Goal: Task Accomplishment & Management: Manage account settings

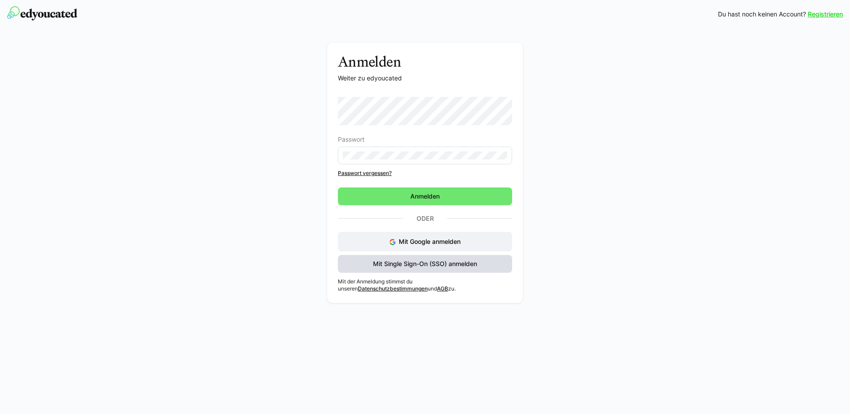
click at [420, 265] on span "Mit Single Sign-On (SSO) anmelden" at bounding box center [424, 263] width 107 height 9
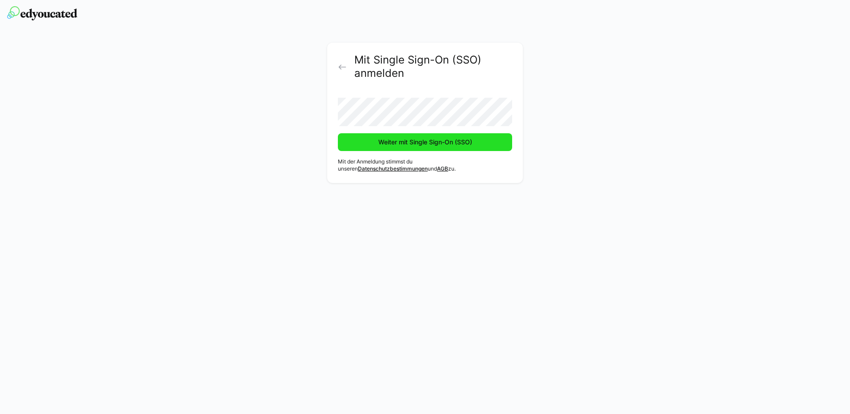
click at [401, 146] on span "Weiter mit Single Sign-On (SSO)" at bounding box center [425, 142] width 96 height 9
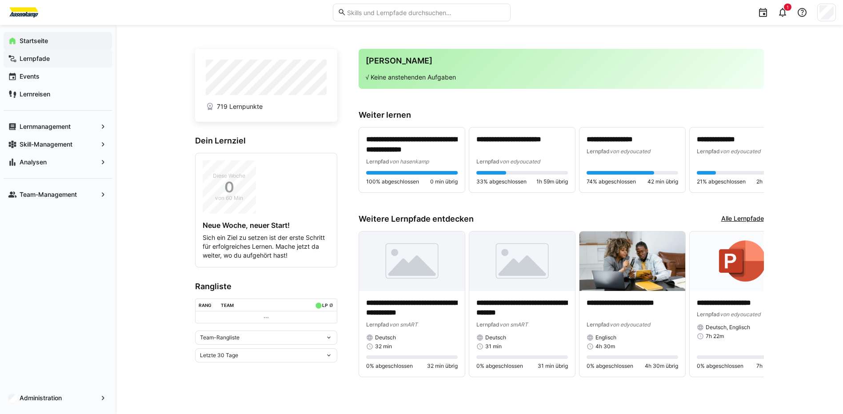
click at [0, 0] on app-navigation-label "Lernpfade" at bounding box center [0, 0] width 0 height 0
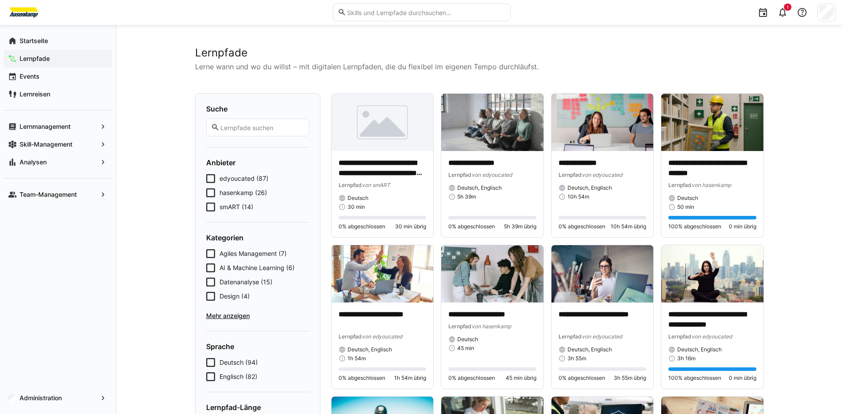
click at [423, 12] on input "text" at bounding box center [425, 12] width 159 height 8
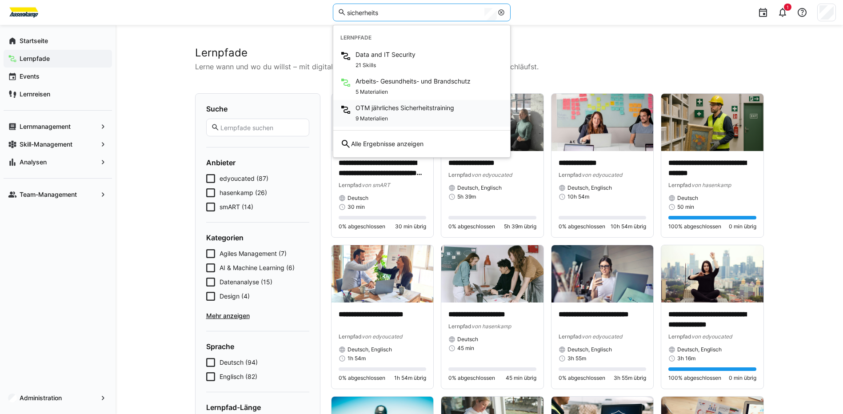
type input "sicherheits"
click at [406, 108] on span "OTM jährliches Sicherheitstraining" at bounding box center [404, 108] width 99 height 9
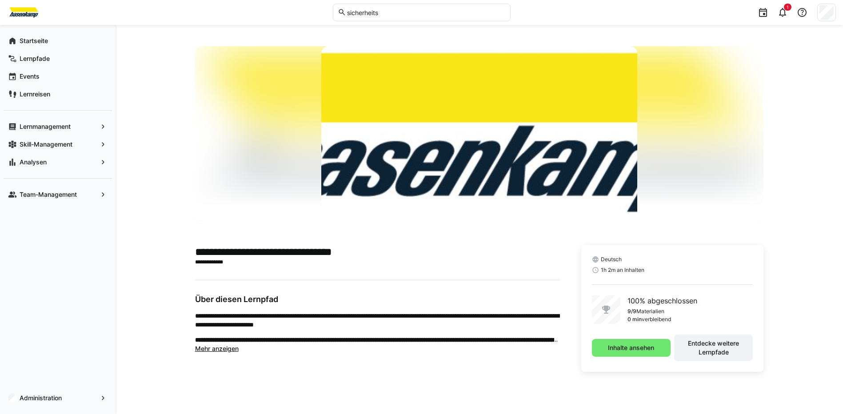
click at [799, 188] on div "**********" at bounding box center [479, 219] width 727 height 389
click at [337, 358] on div "**********" at bounding box center [377, 308] width 365 height 127
click at [151, 237] on div "**********" at bounding box center [479, 219] width 727 height 389
click at [0, 0] on app-navigation-label "Administration" at bounding box center [0, 0] width 0 height 0
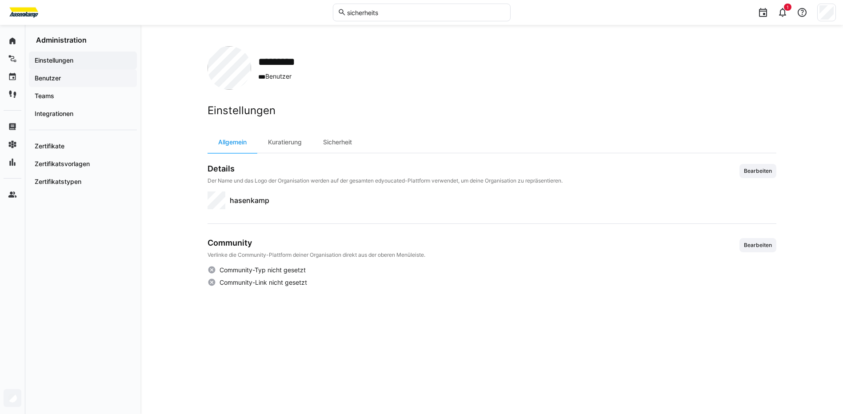
click at [75, 79] on span "Benutzer" at bounding box center [82, 78] width 99 height 9
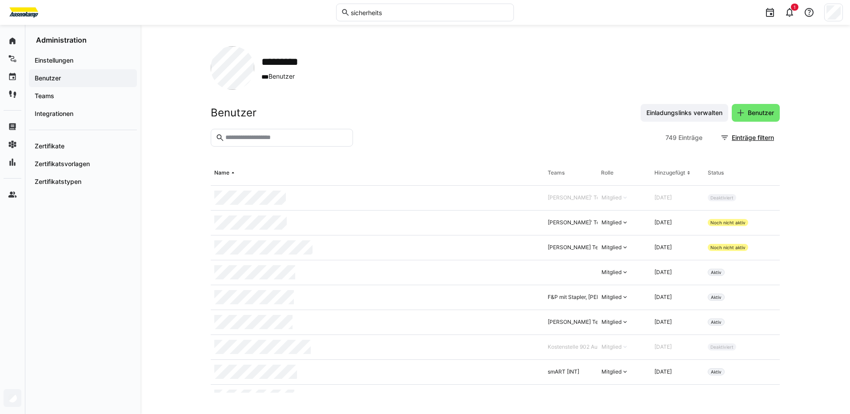
click at [253, 136] on input "text" at bounding box center [286, 138] width 124 height 8
type input "*****"
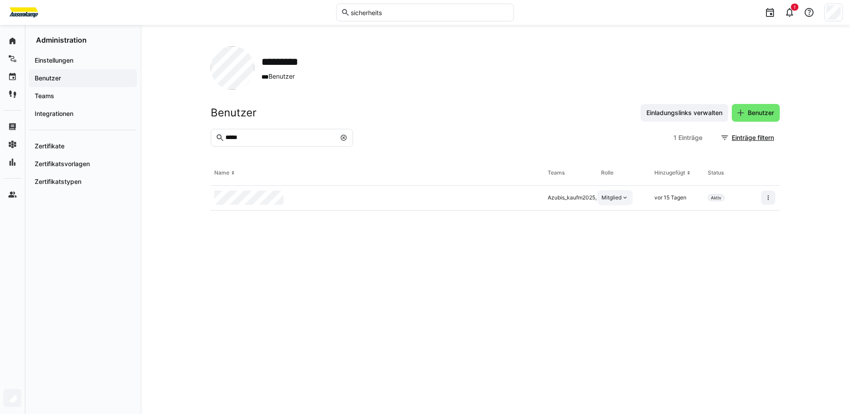
click at [625, 197] on eds-icon at bounding box center [624, 197] width 7 height 7
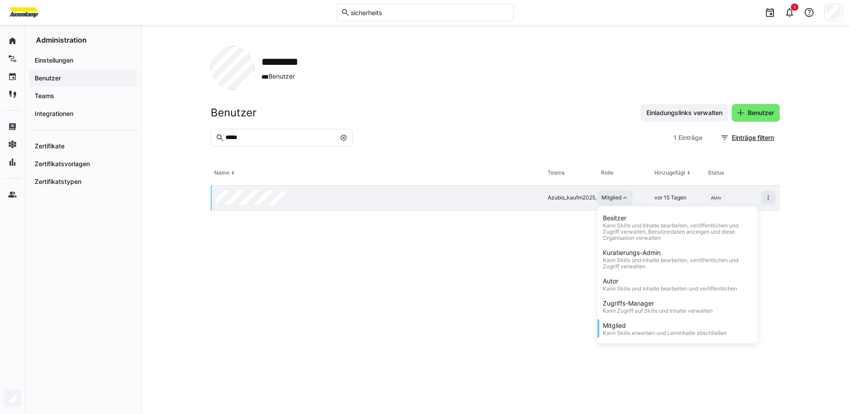
click at [625, 197] on eds-icon at bounding box center [624, 197] width 7 height 7
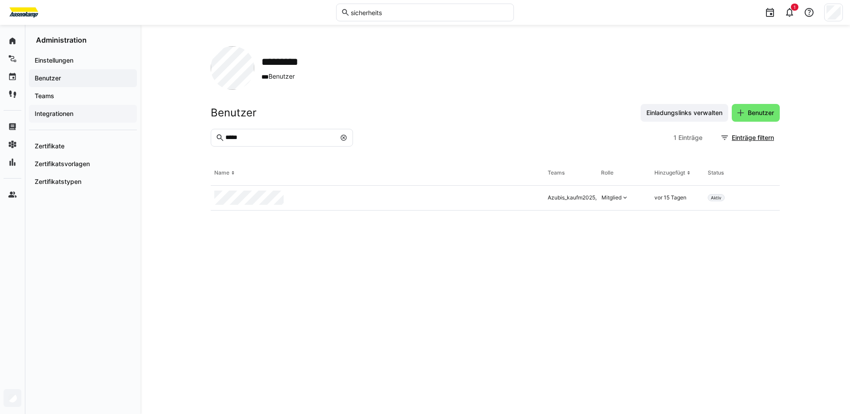
click at [82, 113] on span "Integrationen" at bounding box center [82, 113] width 99 height 9
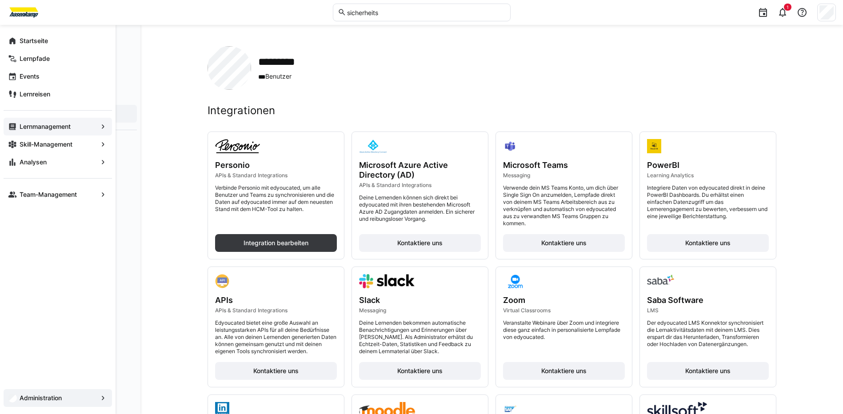
click at [0, 0] on app-navigation-label "Lernmanagement" at bounding box center [0, 0] width 0 height 0
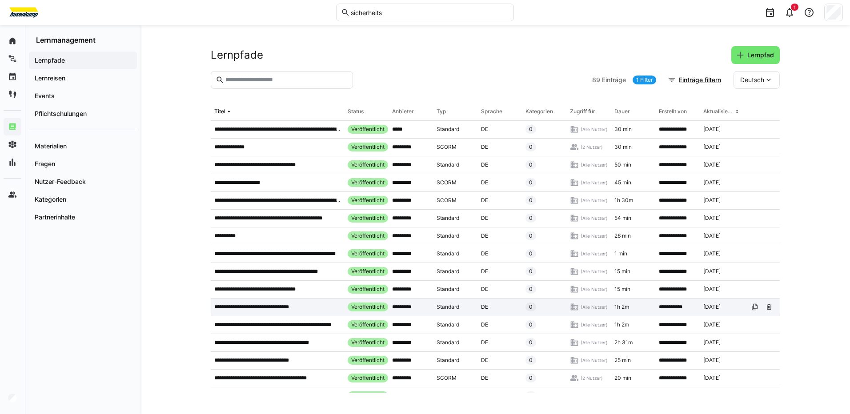
click at [275, 305] on p "**********" at bounding box center [258, 306] width 88 height 7
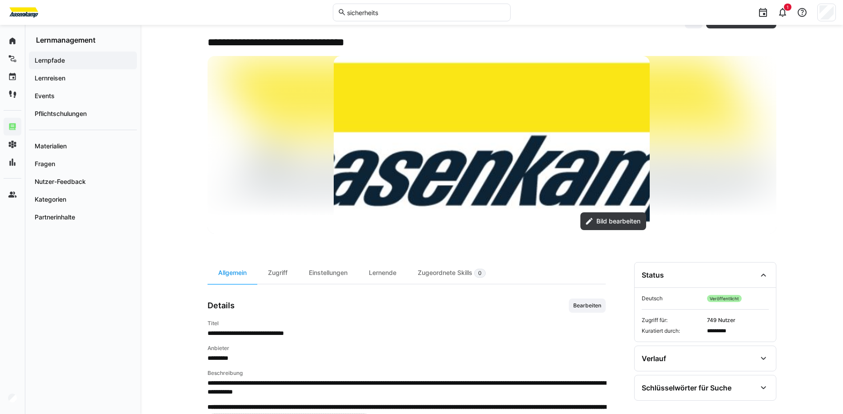
scroll to position [89, 0]
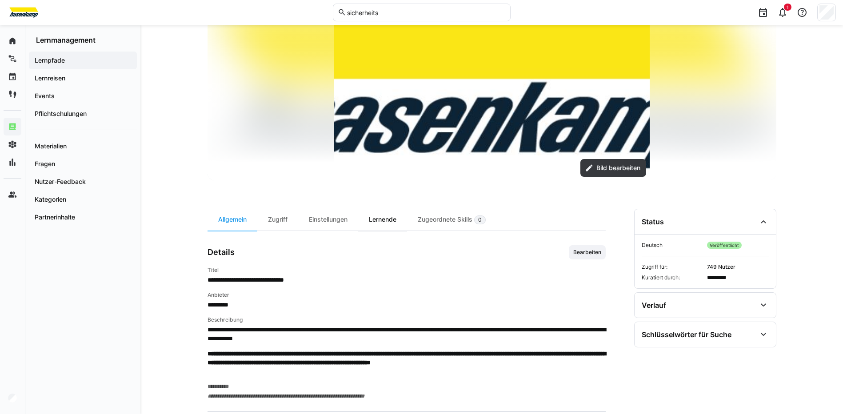
click at [380, 220] on div "Lernende" at bounding box center [382, 220] width 49 height 22
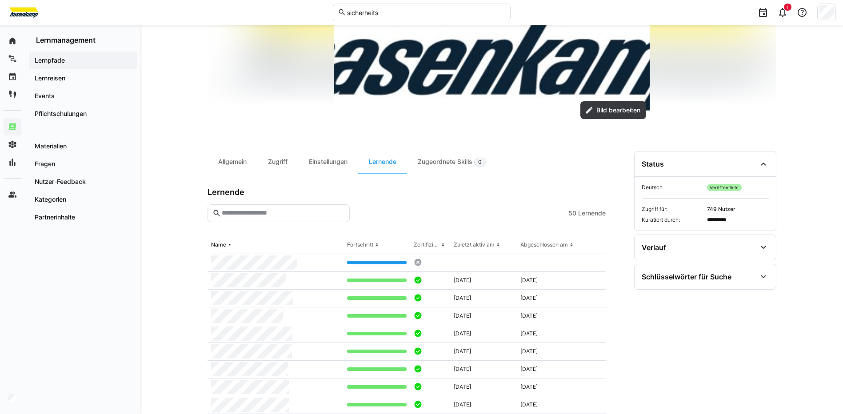
scroll to position [141, 0]
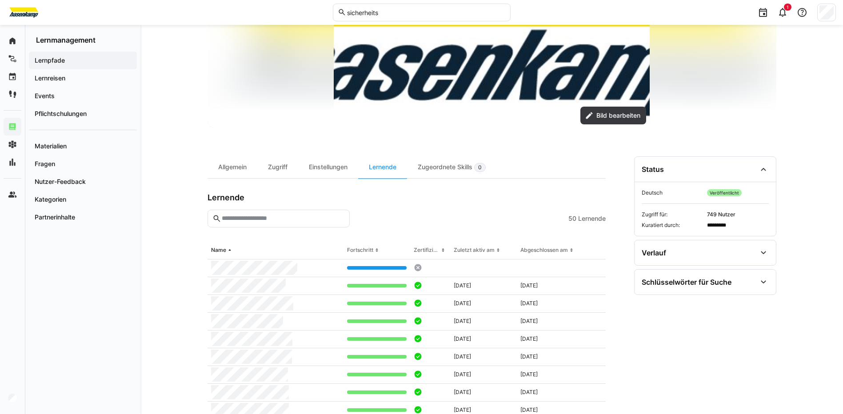
click at [583, 219] on span "Lernende" at bounding box center [592, 218] width 28 height 9
click at [283, 168] on div "Zugriff" at bounding box center [277, 167] width 41 height 22
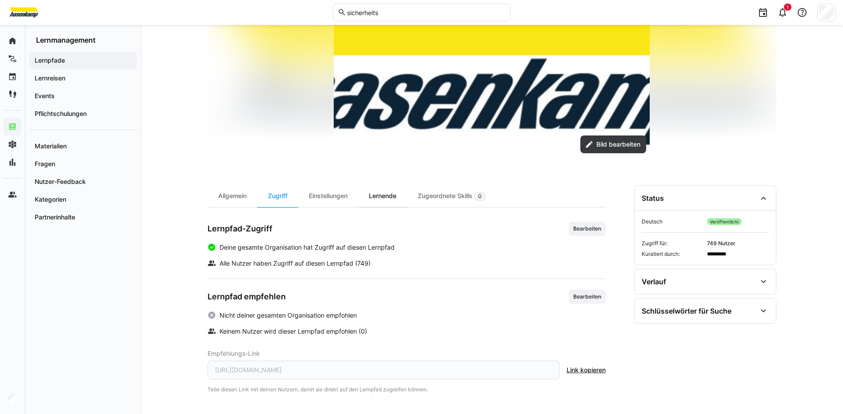
click at [384, 196] on div "Lernende" at bounding box center [382, 196] width 49 height 22
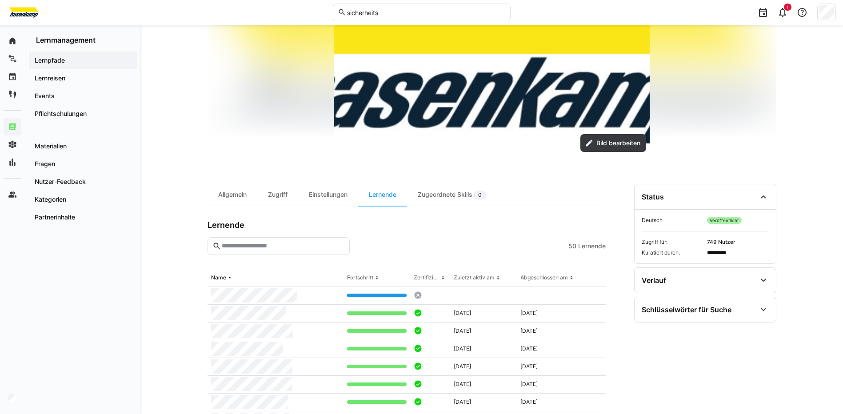
scroll to position [133, 0]
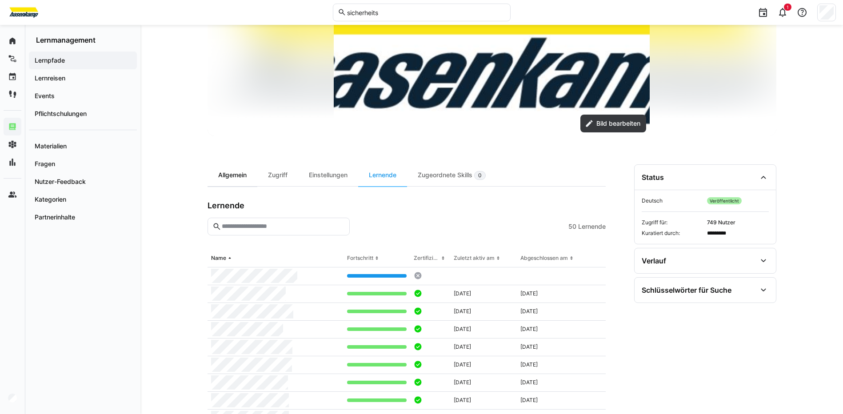
click at [230, 173] on div "Allgemein" at bounding box center [233, 175] width 50 height 22
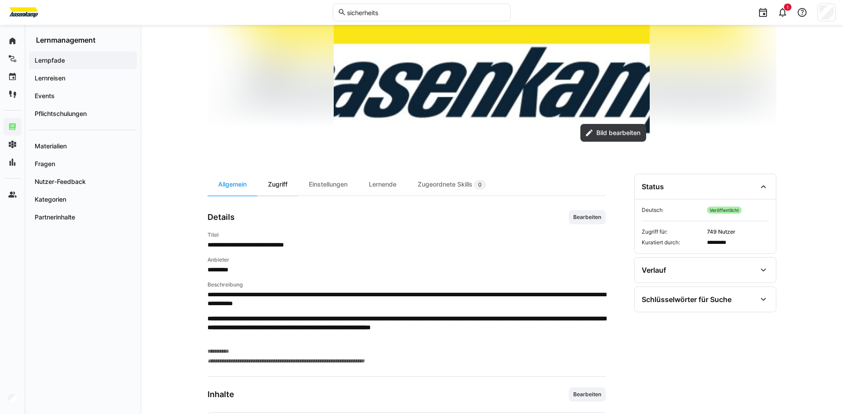
click at [280, 181] on div "Zugriff" at bounding box center [277, 185] width 41 height 22
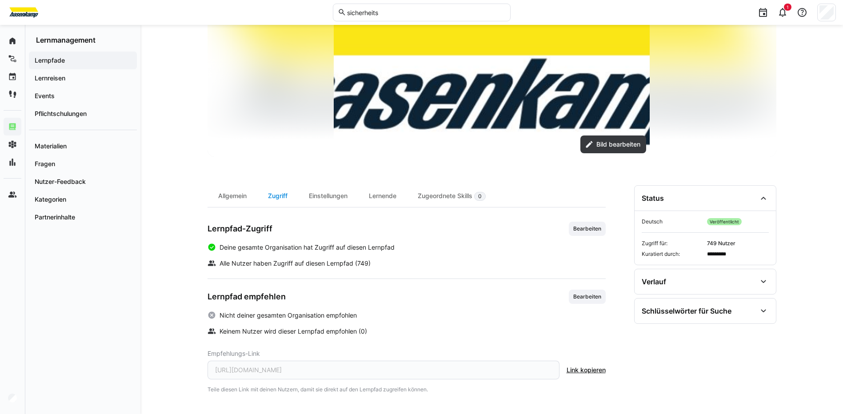
scroll to position [112, 0]
click at [322, 199] on div "Einstellungen" at bounding box center [328, 196] width 60 height 22
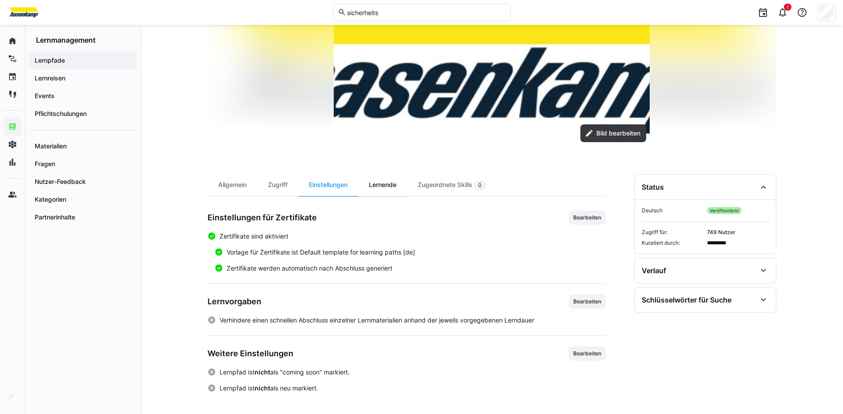
click at [387, 187] on div "Lernende" at bounding box center [382, 185] width 49 height 22
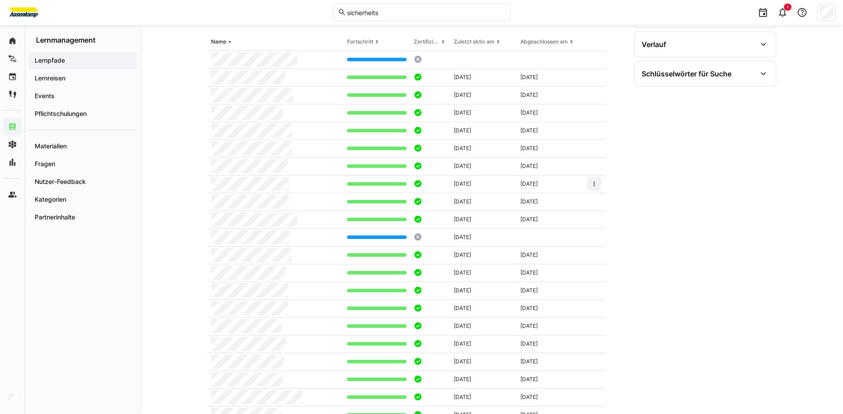
scroll to position [213, 0]
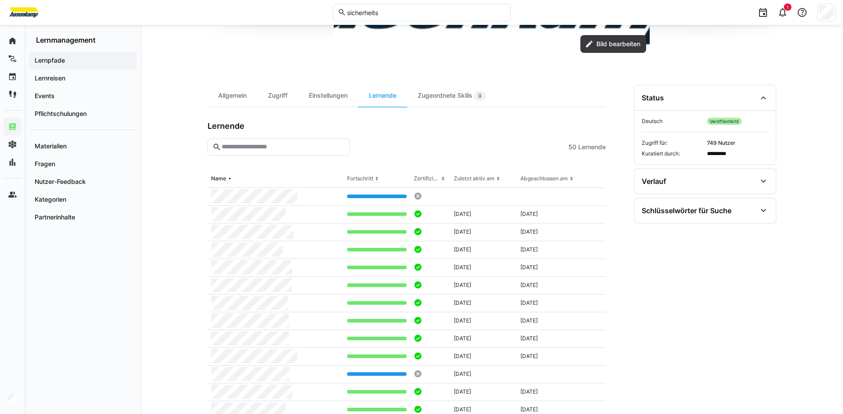
click at [588, 146] on span "Lernende" at bounding box center [592, 147] width 28 height 9
click at [67, 80] on span "Lernreisen" at bounding box center [82, 78] width 99 height 9
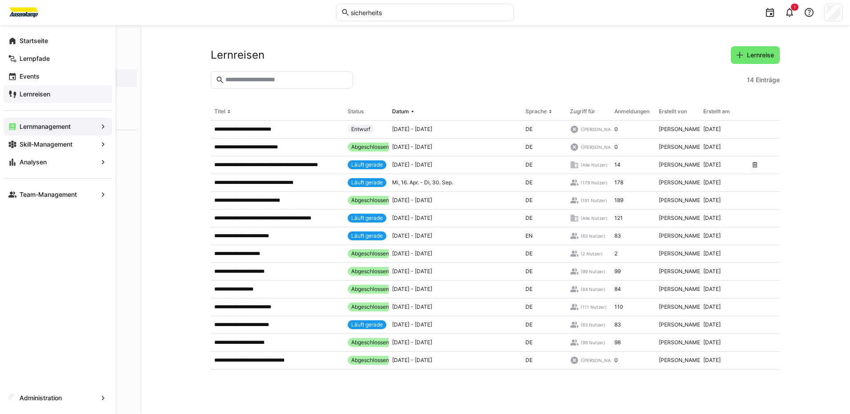
click at [0, 0] on app-navigation-label "Lernreisen" at bounding box center [0, 0] width 0 height 0
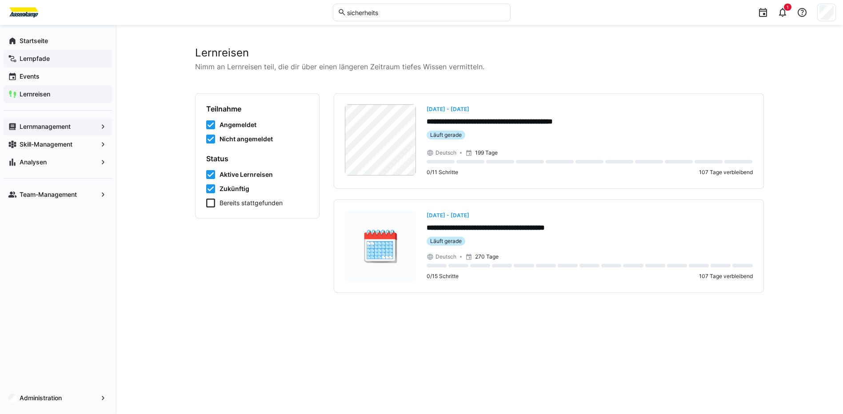
click at [0, 0] on app-navigation-label "Lernpfade" at bounding box center [0, 0] width 0 height 0
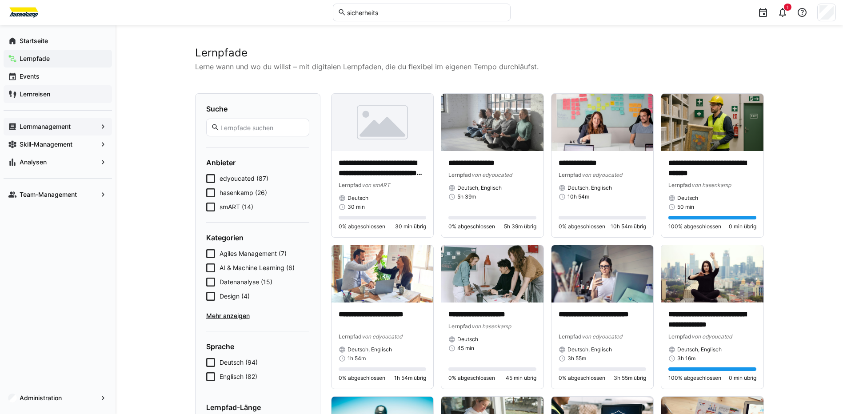
click at [99, 125] on eds-icon at bounding box center [103, 126] width 9 height 9
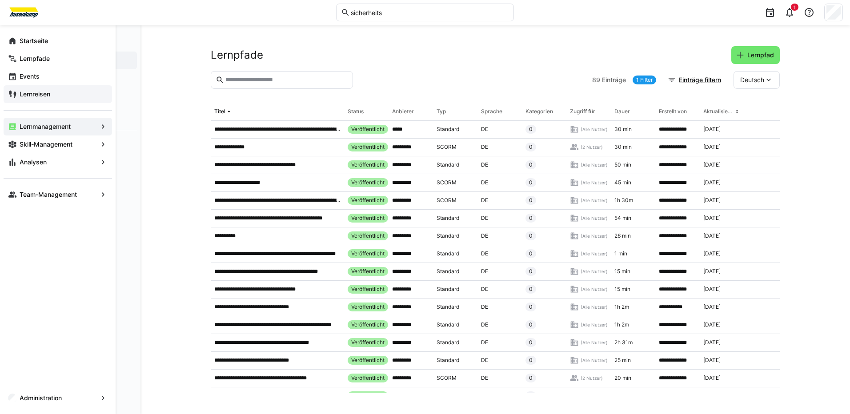
click at [101, 125] on eds-icon at bounding box center [103, 126] width 9 height 9
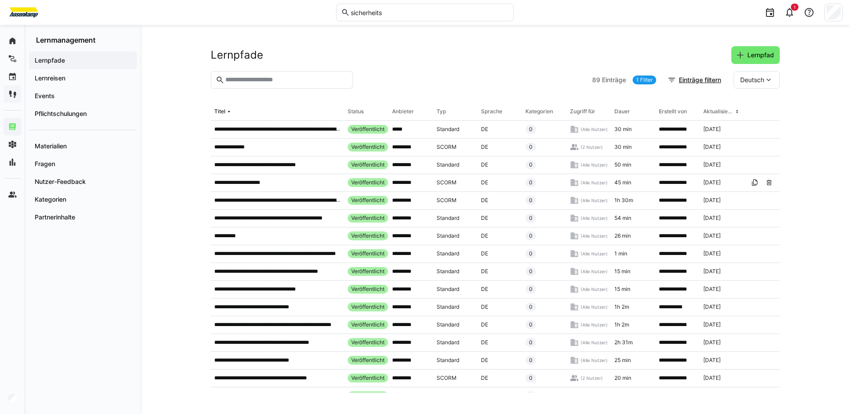
click at [71, 59] on span "Lernpfade" at bounding box center [82, 60] width 99 height 9
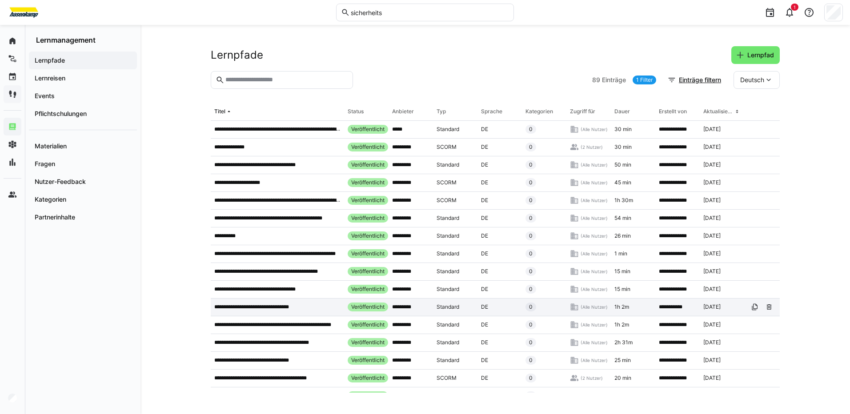
click at [280, 309] on p "**********" at bounding box center [258, 306] width 88 height 7
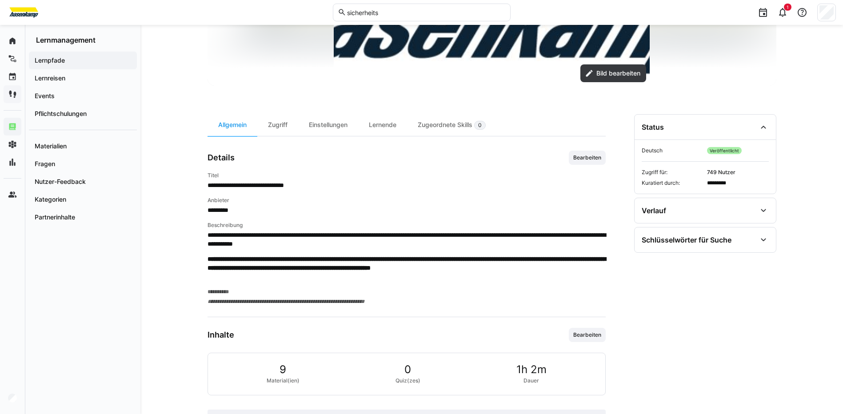
scroll to position [124, 0]
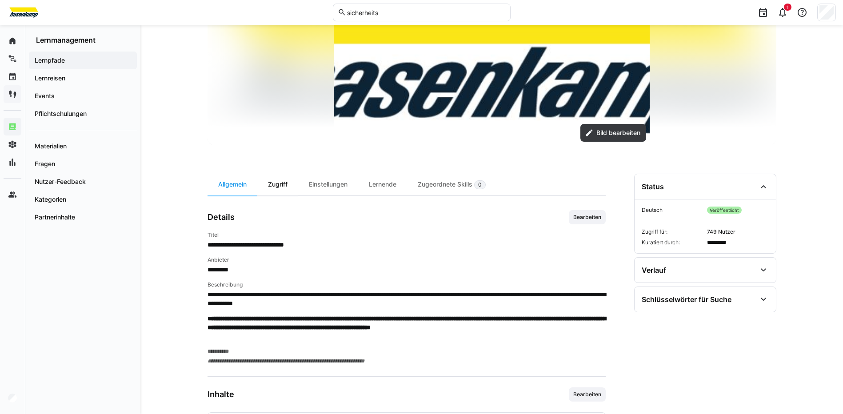
click at [278, 183] on div "Zugriff" at bounding box center [277, 185] width 41 height 22
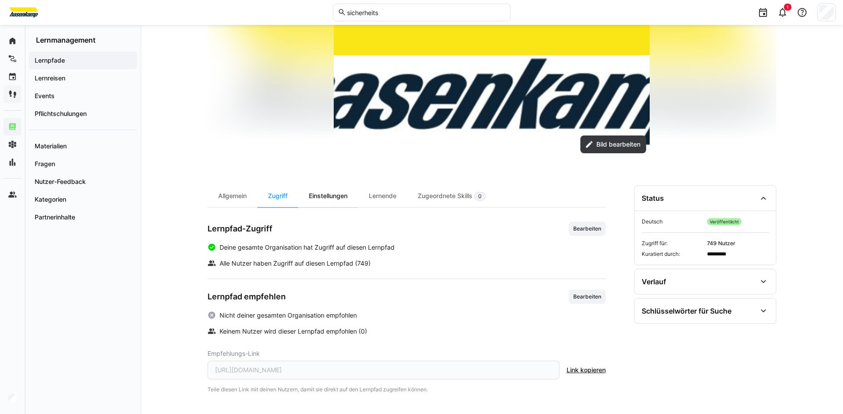
click at [327, 196] on div "Einstellungen" at bounding box center [328, 196] width 60 height 22
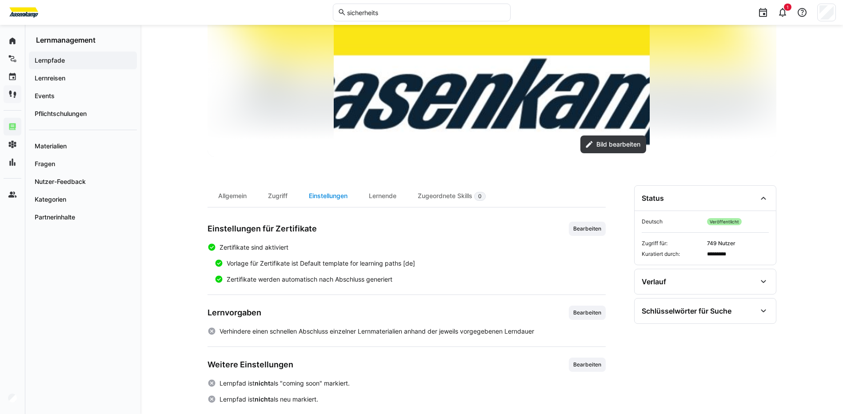
scroll to position [124, 0]
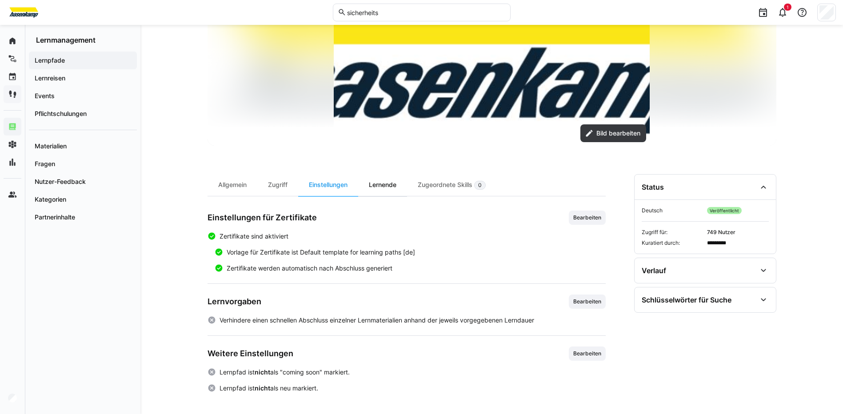
click at [393, 187] on div "Lernende" at bounding box center [382, 185] width 49 height 22
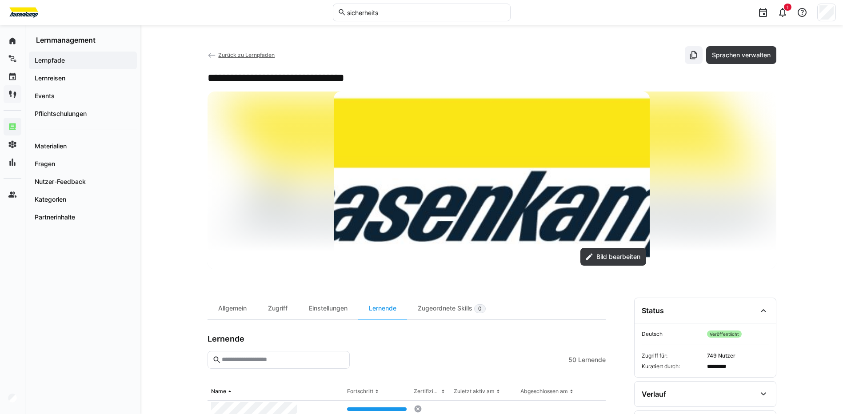
click at [257, 361] on input "text" at bounding box center [283, 360] width 124 height 8
type input "*"
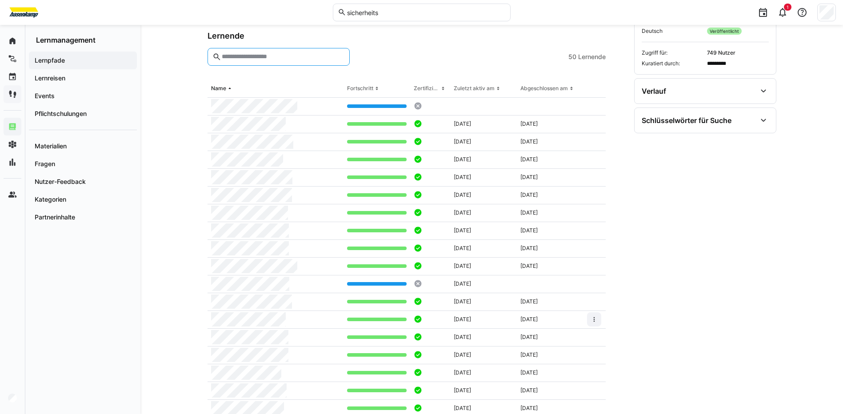
scroll to position [311, 0]
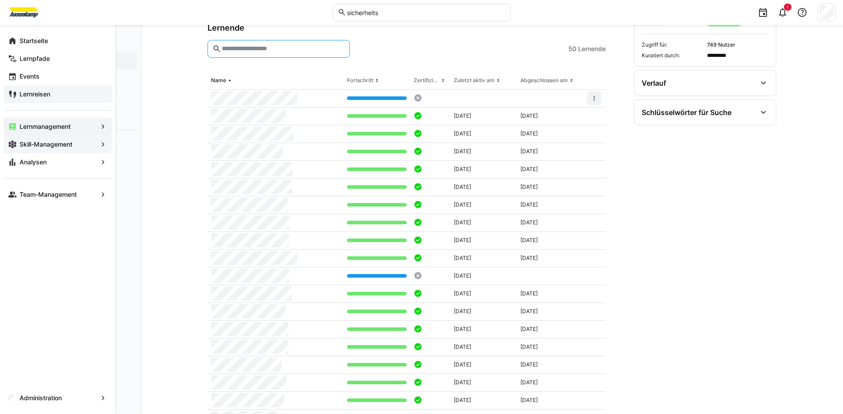
click at [79, 143] on span "Skill-Management" at bounding box center [57, 144] width 79 height 9
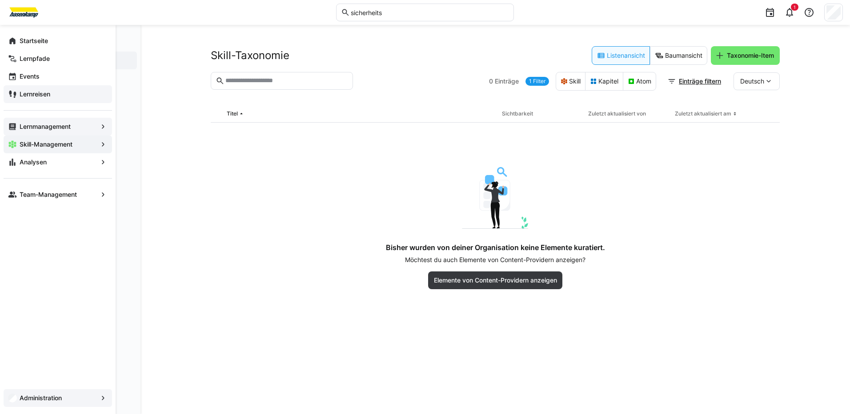
click at [0, 0] on app-navigation-label "Administration" at bounding box center [0, 0] width 0 height 0
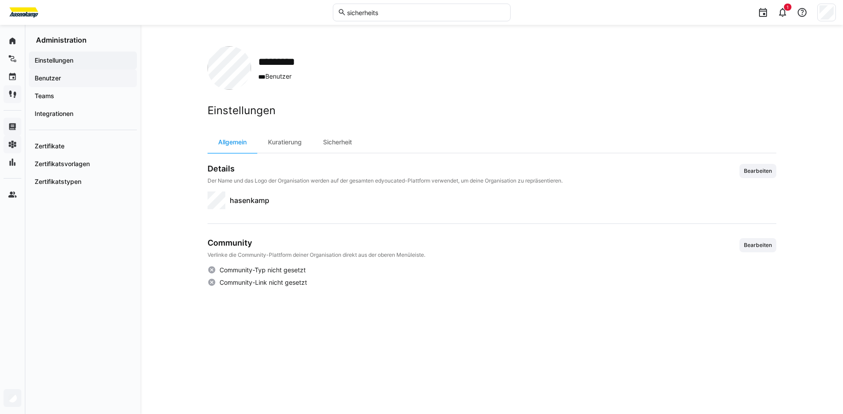
click at [67, 79] on span "Benutzer" at bounding box center [82, 78] width 99 height 9
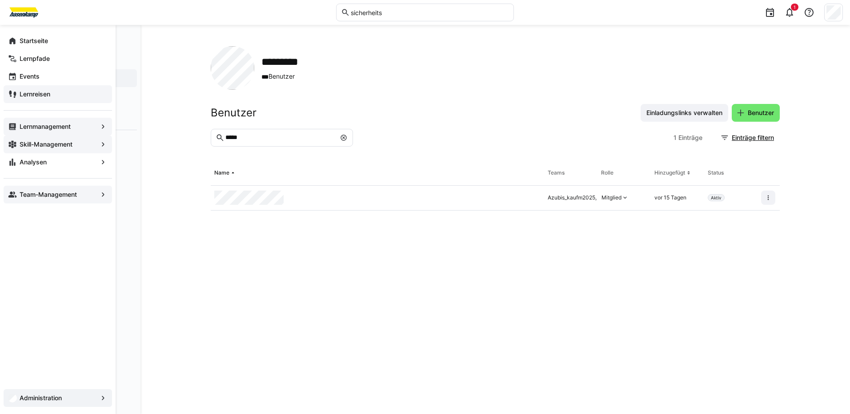
click at [0, 0] on app-navigation-label "Team-Management" at bounding box center [0, 0] width 0 height 0
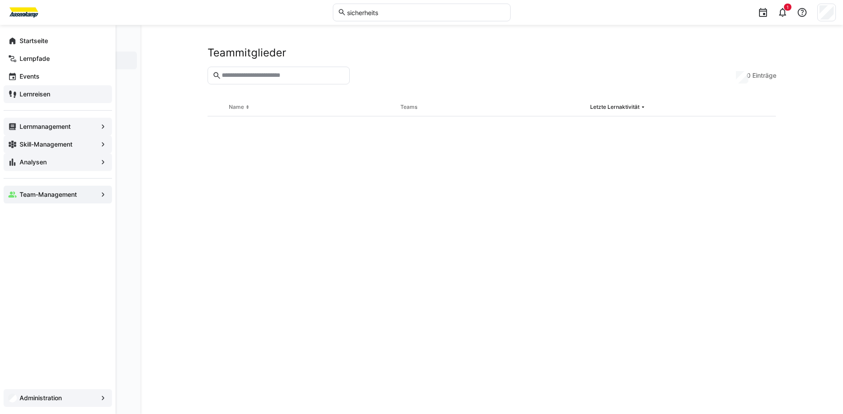
click at [0, 0] on app-navigation-label "Analysen" at bounding box center [0, 0] width 0 height 0
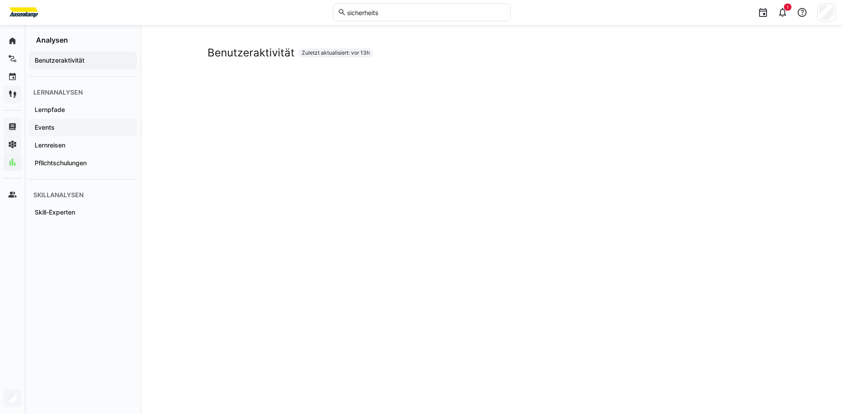
click at [64, 125] on span "Events" at bounding box center [82, 127] width 99 height 9
click at [0, 0] on app-navigation-label "Lernpfade" at bounding box center [0, 0] width 0 height 0
click at [0, 0] on app-navigation-label "Benutzeraktivität" at bounding box center [0, 0] width 0 height 0
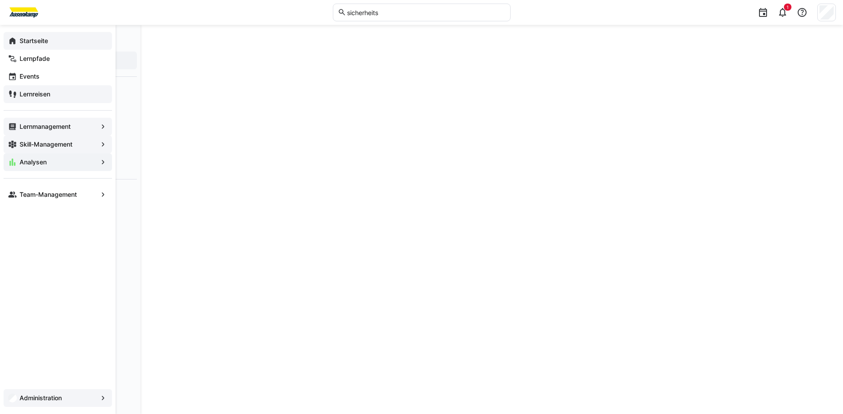
click at [0, 0] on app-navigation-label "Startseite" at bounding box center [0, 0] width 0 height 0
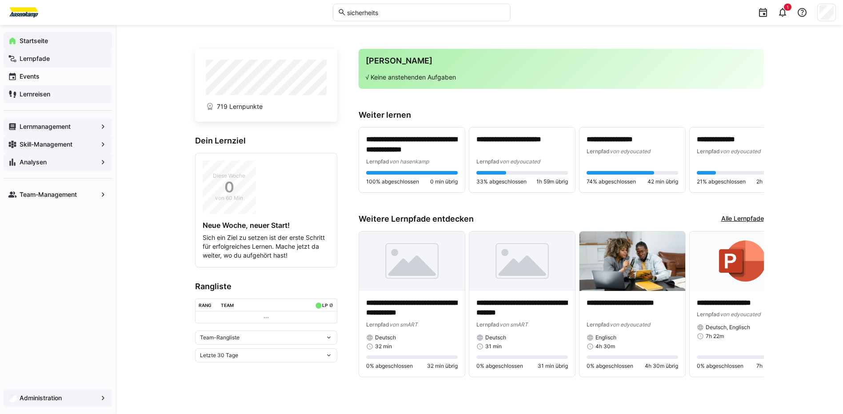
click at [0, 0] on app-navigation-label "Lernpfade" at bounding box center [0, 0] width 0 height 0
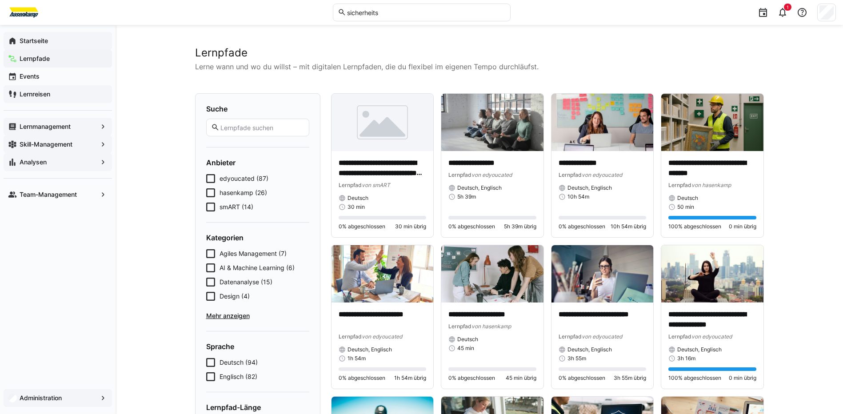
click at [392, 12] on input "sicherheits" at bounding box center [425, 12] width 159 height 8
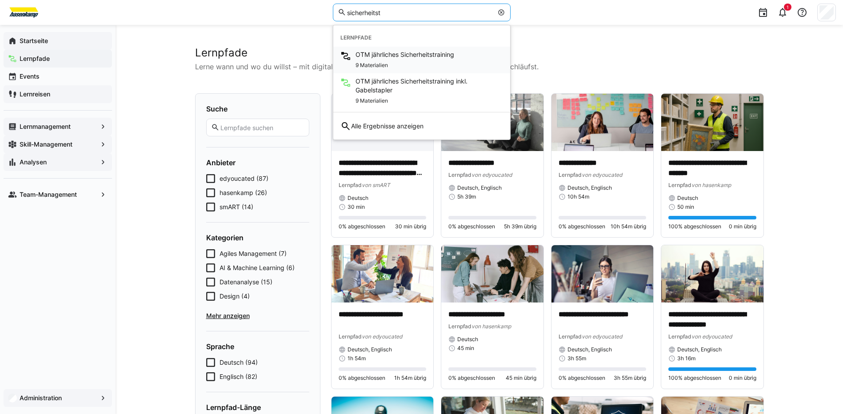
type input "sicherheitst"
click at [400, 56] on span "OTM jährliches Sicherheitstraining" at bounding box center [404, 54] width 99 height 9
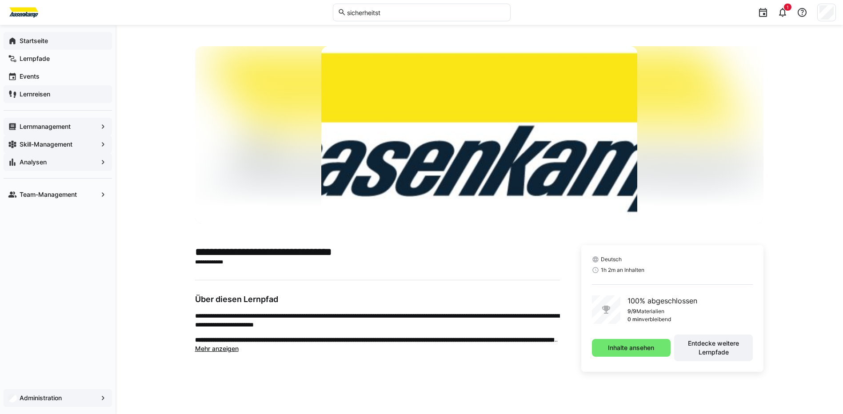
click at [554, 366] on div "**********" at bounding box center [377, 308] width 365 height 127
click at [212, 347] on span "Mehr anzeigen" at bounding box center [217, 349] width 44 height 8
click at [0, 0] on app-navigation-label "Lernreisen" at bounding box center [0, 0] width 0 height 0
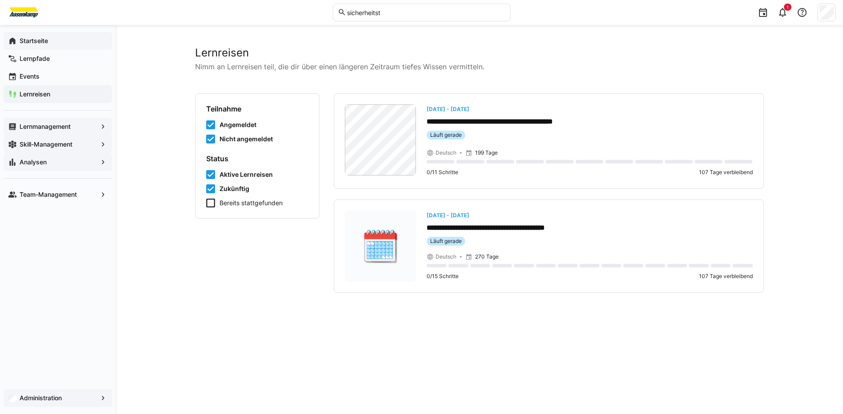
click at [0, 0] on app-navigation-label "Lernmanagement" at bounding box center [0, 0] width 0 height 0
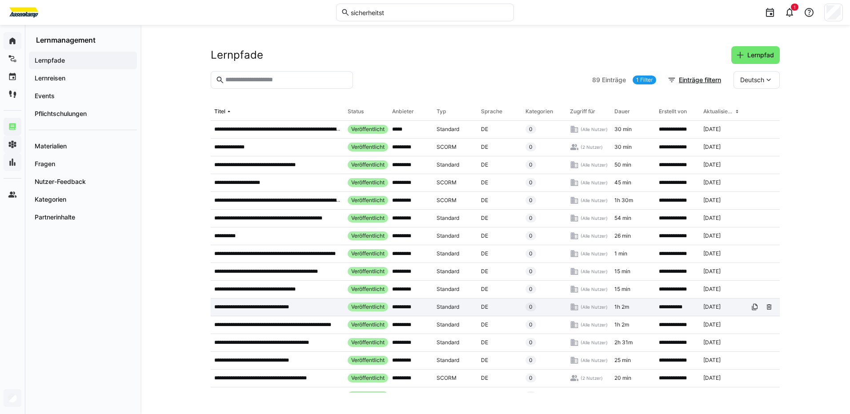
click at [279, 307] on p "**********" at bounding box center [258, 306] width 88 height 7
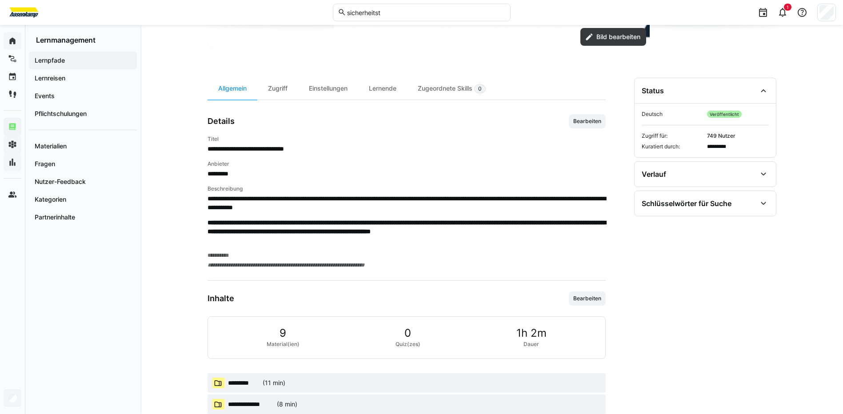
scroll to position [222, 0]
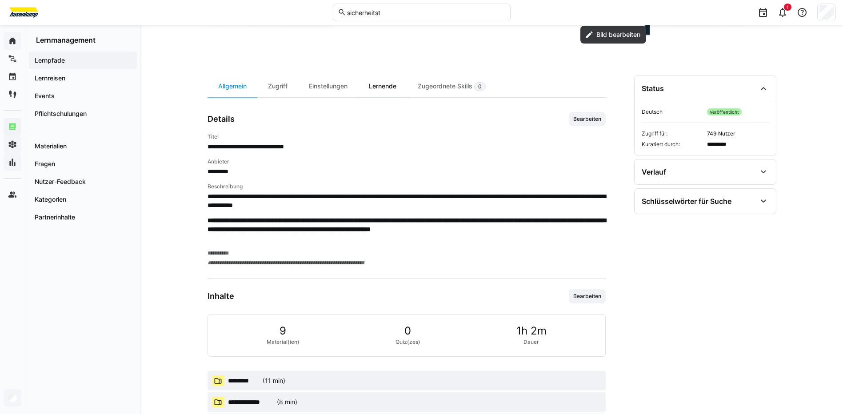
click at [380, 84] on div "Lernende" at bounding box center [382, 87] width 49 height 22
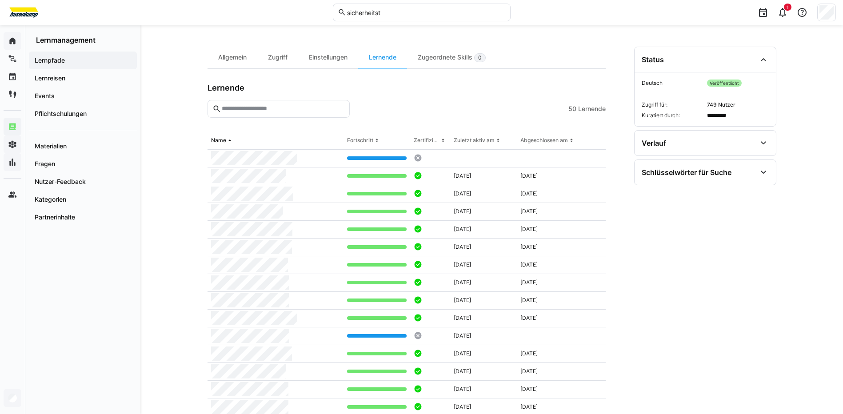
scroll to position [267, 0]
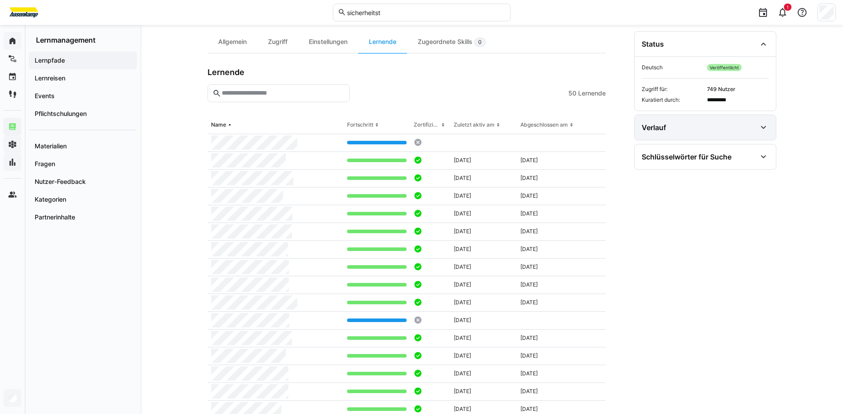
click at [762, 127] on eds-icon at bounding box center [763, 127] width 11 height 11
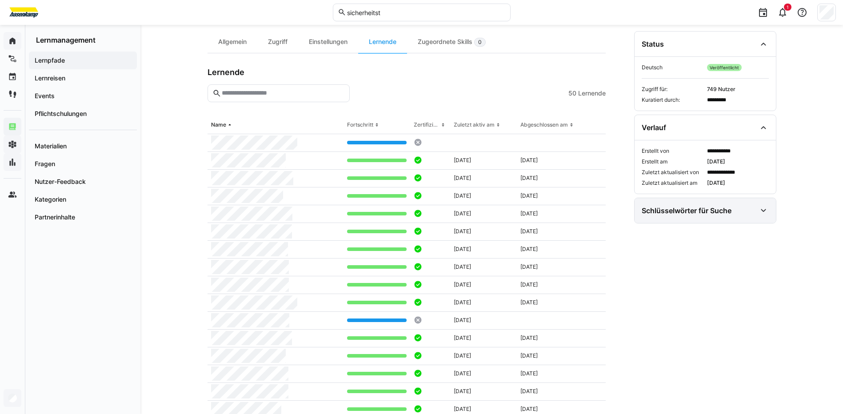
click at [762, 210] on eds-icon at bounding box center [763, 210] width 11 height 11
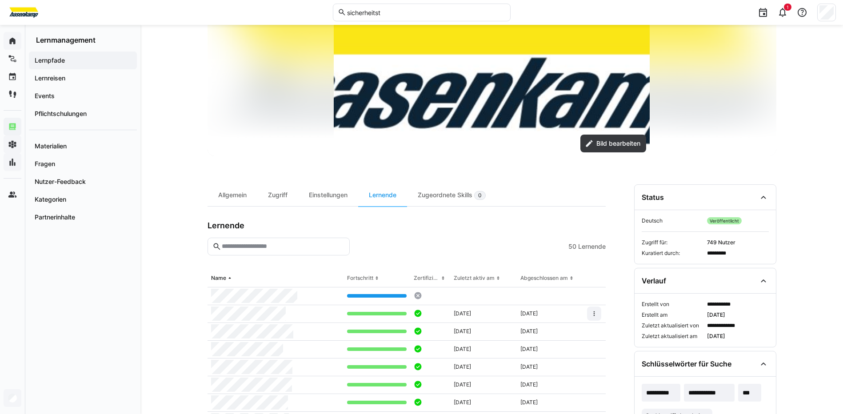
scroll to position [0, 0]
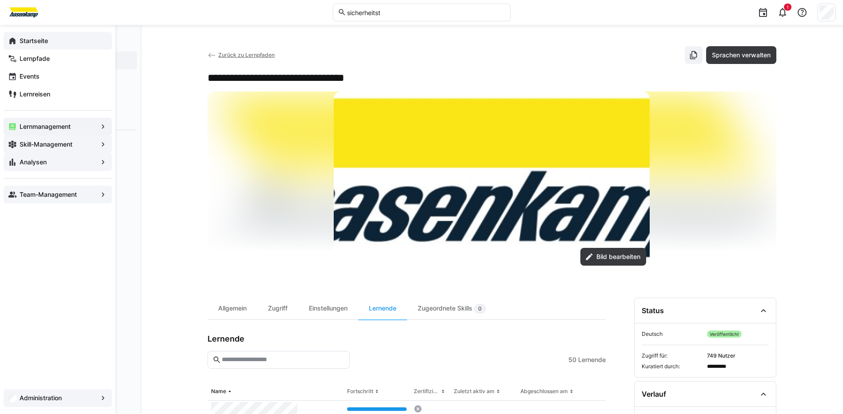
click at [0, 0] on app-navigation-label "Team-Management" at bounding box center [0, 0] width 0 height 0
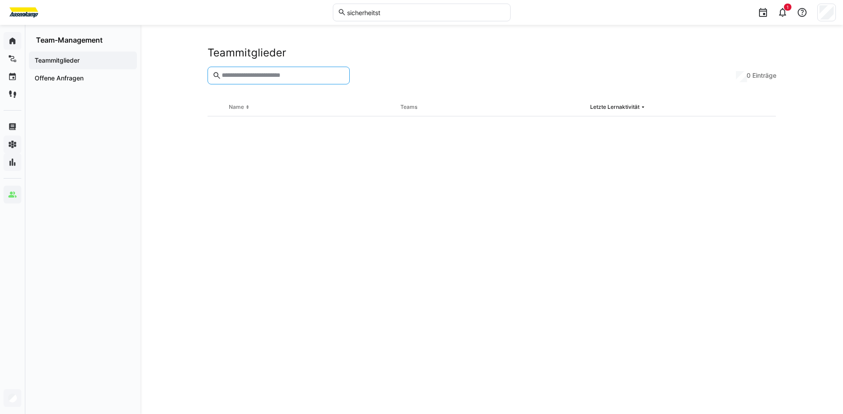
click at [297, 76] on input "text" at bounding box center [283, 76] width 124 height 8
type input "*"
type input "***"
click at [0, 0] on app-navigation-label "Offene Anfragen" at bounding box center [0, 0] width 0 height 0
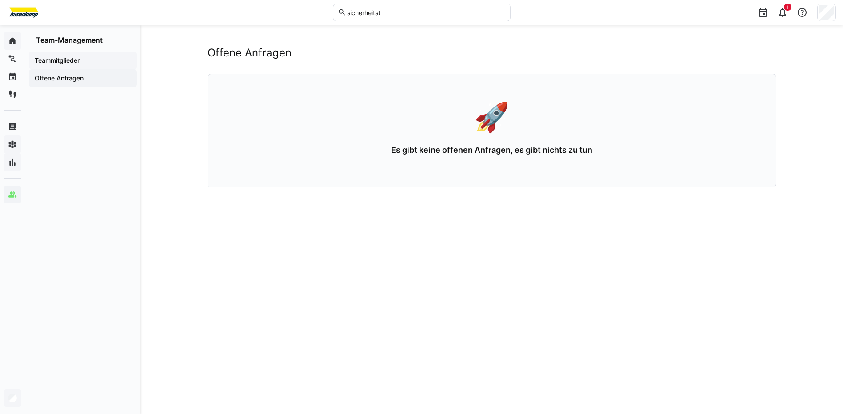
click at [0, 0] on app-navigation-label "Teammitglieder" at bounding box center [0, 0] width 0 height 0
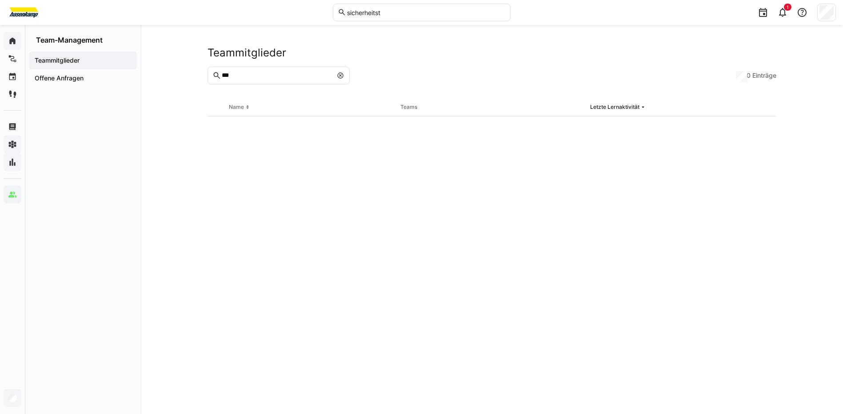
click at [249, 79] on input "***" at bounding box center [276, 76] width 111 height 8
type input "********"
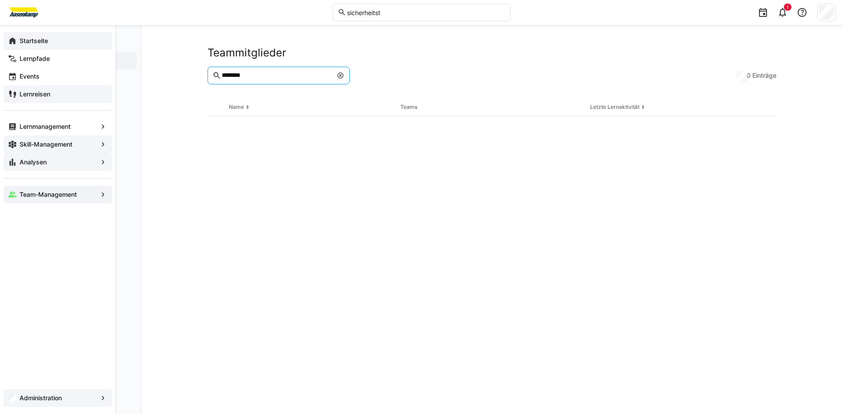
click at [0, 0] on app-navigation-label "Lernreisen" at bounding box center [0, 0] width 0 height 0
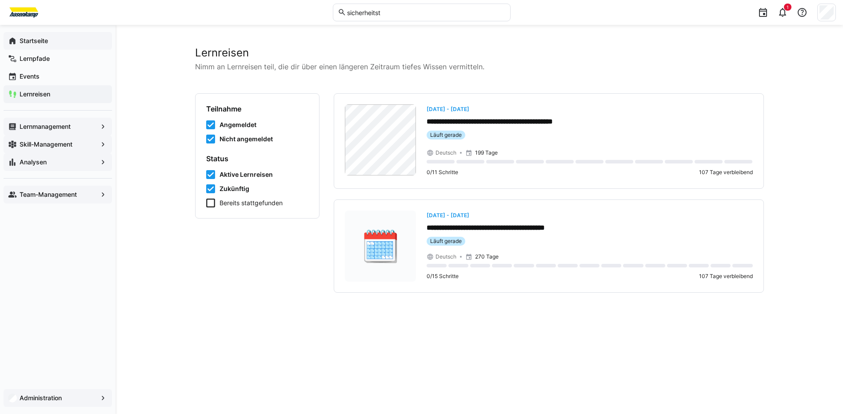
click at [104, 127] on eds-icon at bounding box center [103, 126] width 9 height 9
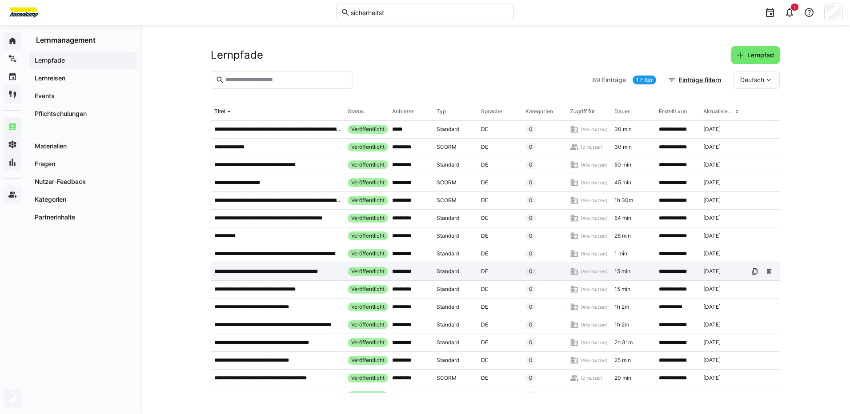
click at [256, 270] on p "**********" at bounding box center [276, 271] width 125 height 7
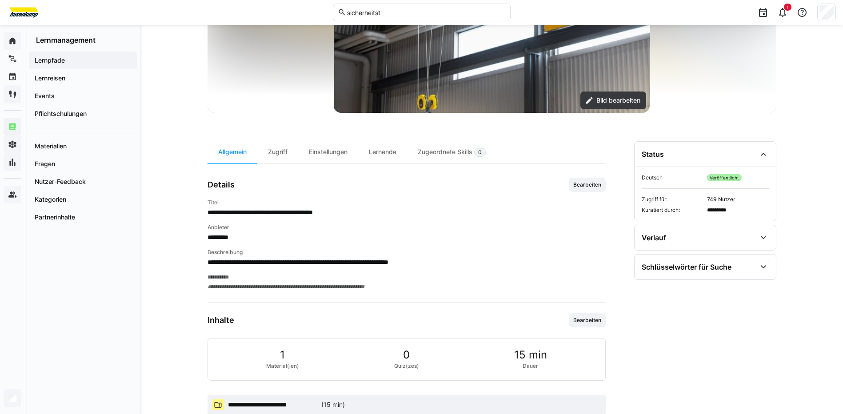
scroll to position [178, 0]
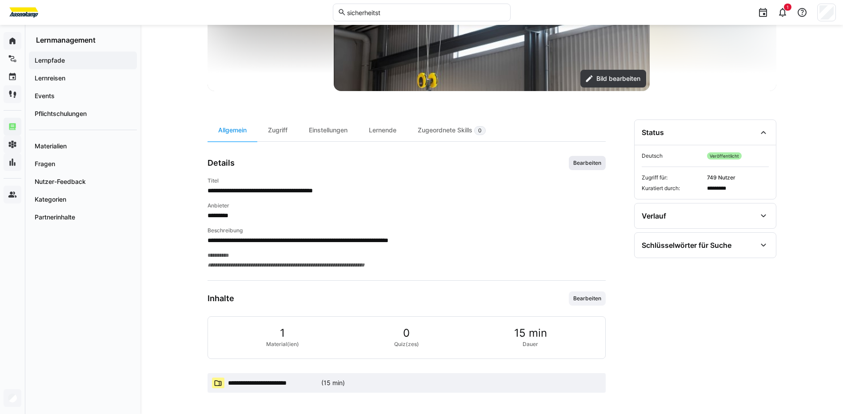
click at [589, 165] on span "Bearbeiten" at bounding box center [587, 163] width 30 height 7
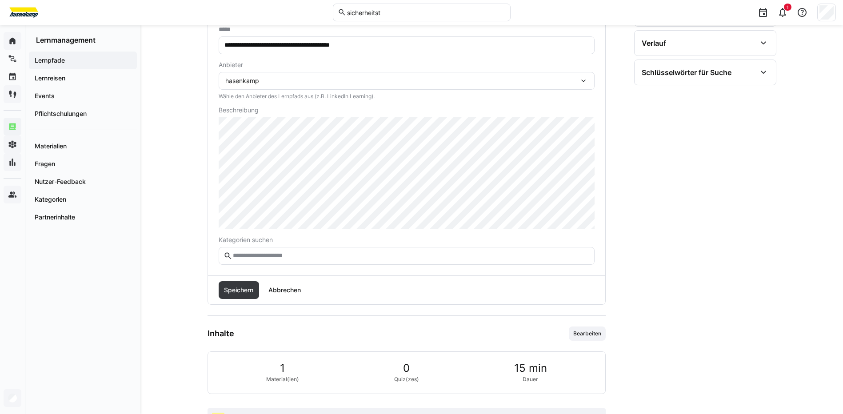
scroll to position [356, 0]
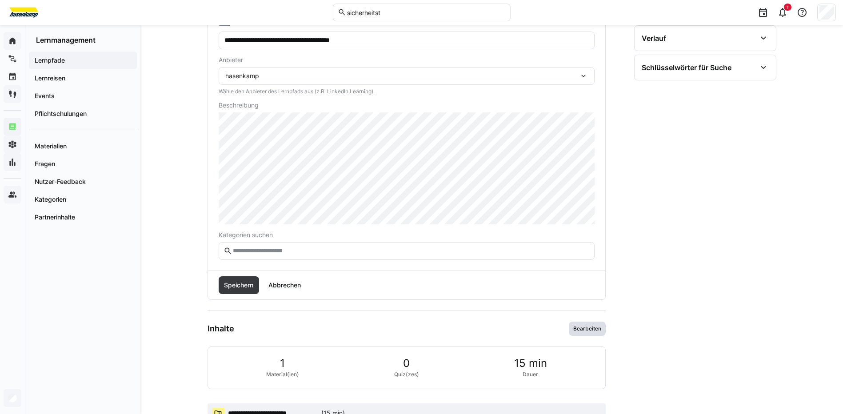
click at [583, 324] on span "Bearbeiten" at bounding box center [587, 329] width 37 height 14
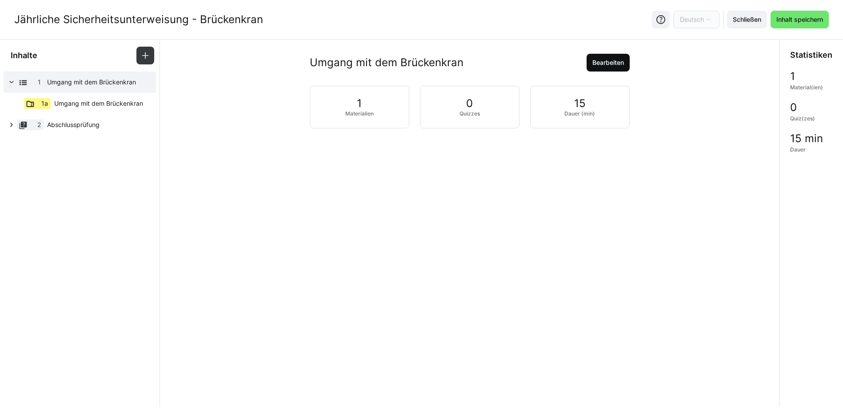
click at [602, 64] on span "Bearbeiten" at bounding box center [608, 62] width 34 height 9
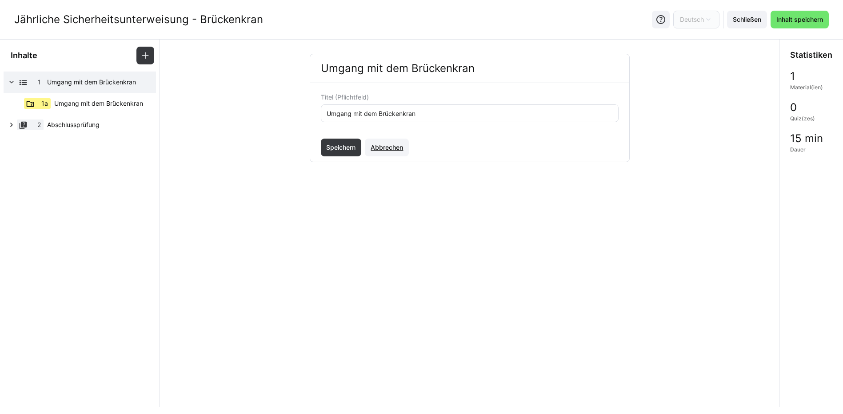
click at [392, 150] on span "Abbrechen" at bounding box center [386, 147] width 35 height 9
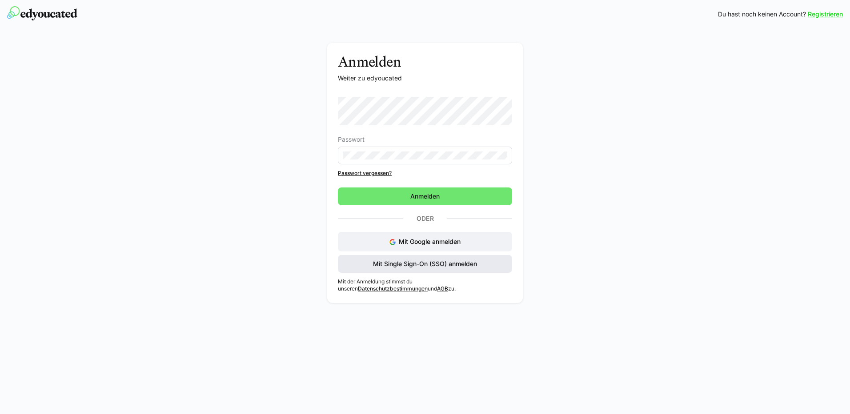
click at [416, 269] on span "Mit Single Sign-On (SSO) anmelden" at bounding box center [425, 264] width 174 height 18
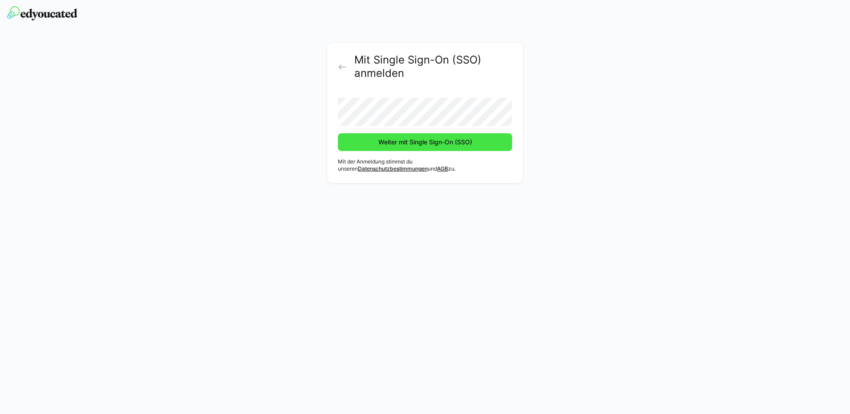
click at [421, 144] on span "Weiter mit Single Sign-On (SSO)" at bounding box center [425, 142] width 96 height 9
click at [410, 140] on span "Weiter mit Single Sign-On (SSO)" at bounding box center [425, 142] width 96 height 9
click at [399, 142] on span "Weiter mit Single Sign-On (SSO)" at bounding box center [425, 142] width 96 height 9
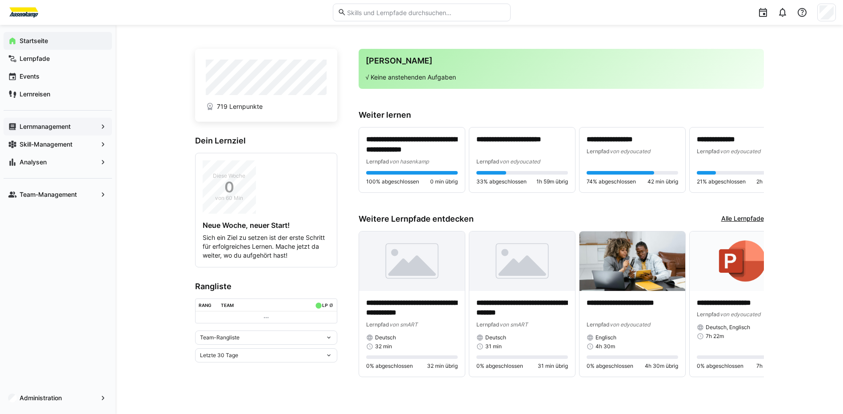
click at [0, 0] on app-navigation-label "Lernmanagement" at bounding box center [0, 0] width 0 height 0
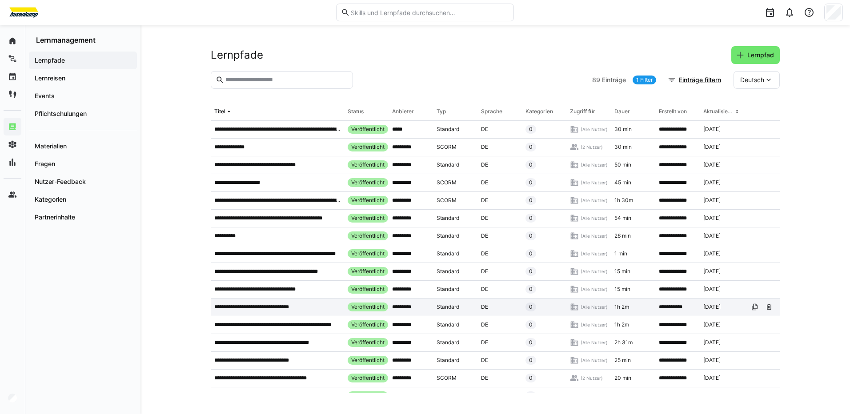
click at [294, 311] on p "**********" at bounding box center [258, 306] width 88 height 7
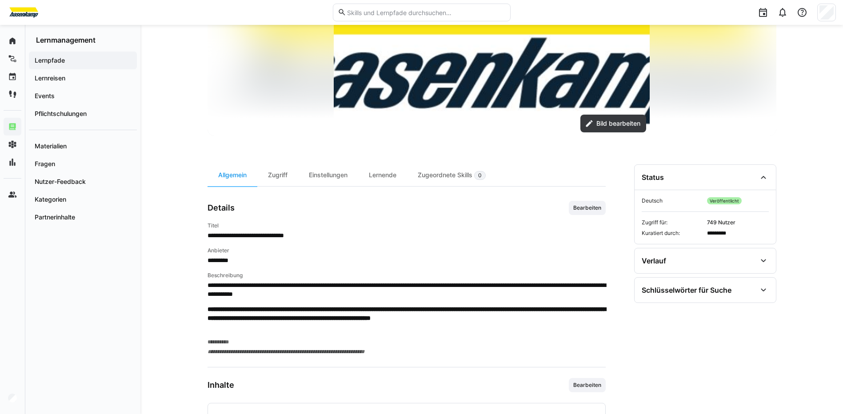
click at [394, 173] on div "Lernende" at bounding box center [382, 175] width 49 height 22
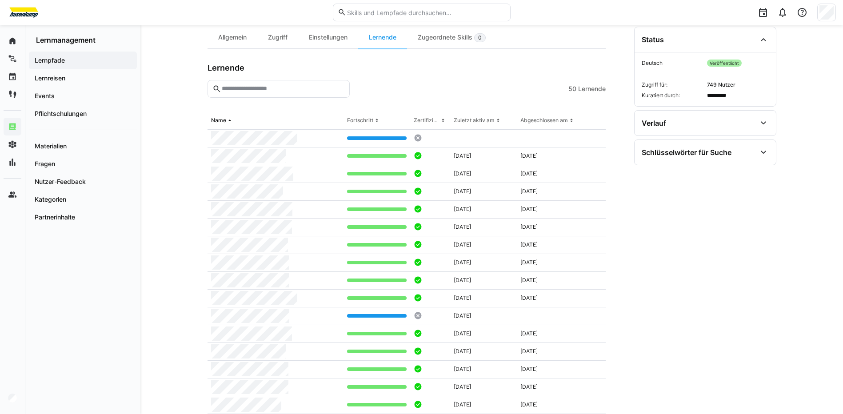
scroll to position [52, 0]
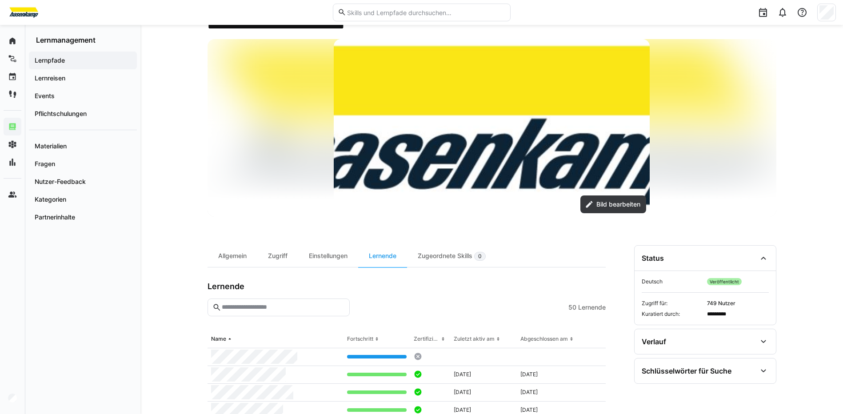
click at [583, 308] on span "Lernende" at bounding box center [592, 307] width 28 height 9
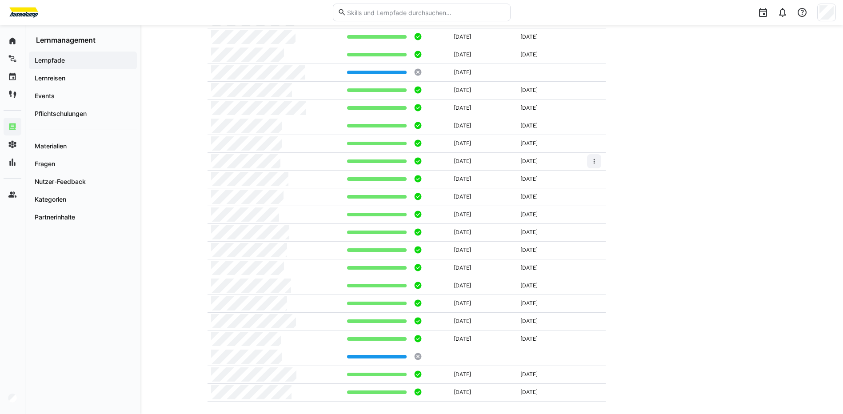
scroll to position [897, 0]
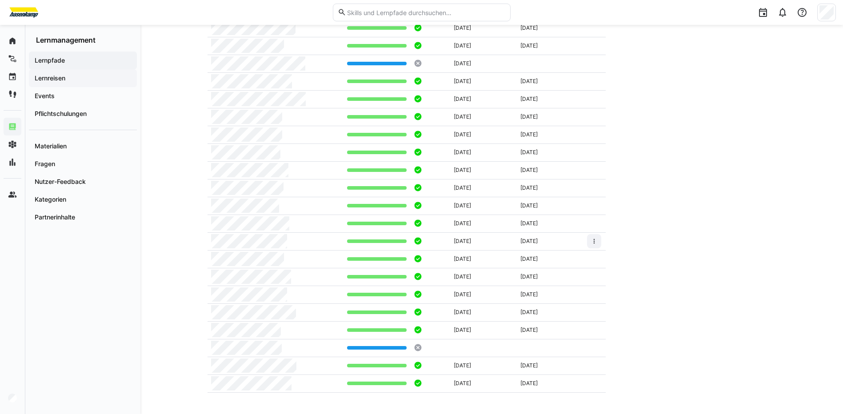
click at [0, 0] on app-navigation-label "Lernreisen" at bounding box center [0, 0] width 0 height 0
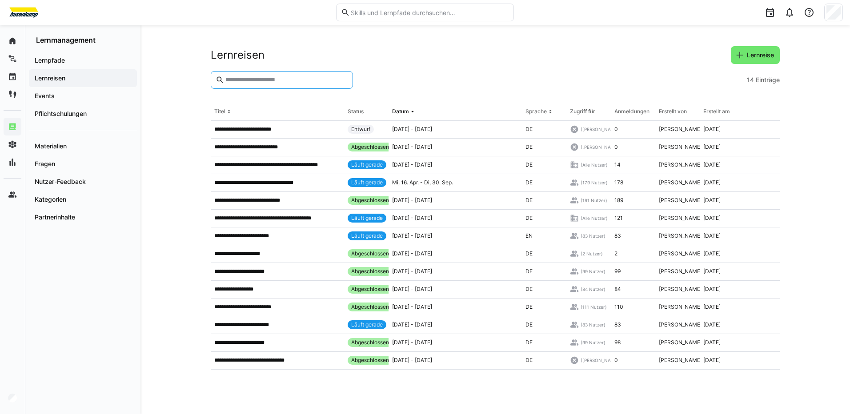
click at [264, 79] on input "text" at bounding box center [286, 80] width 124 height 8
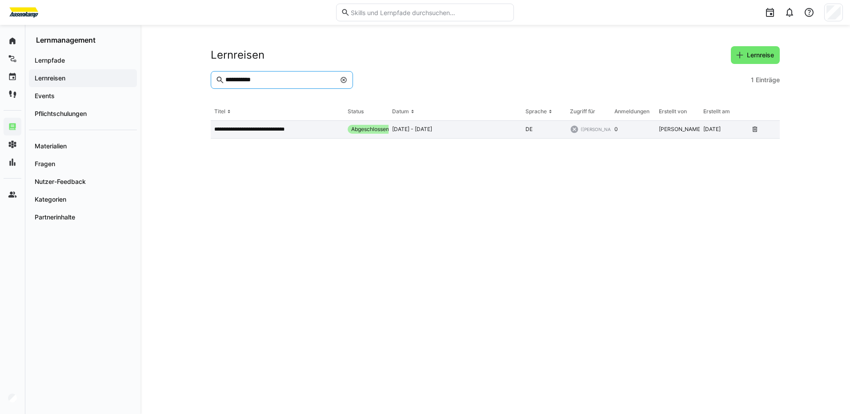
type input "**********"
click at [238, 131] on p "**********" at bounding box center [260, 129] width 92 height 7
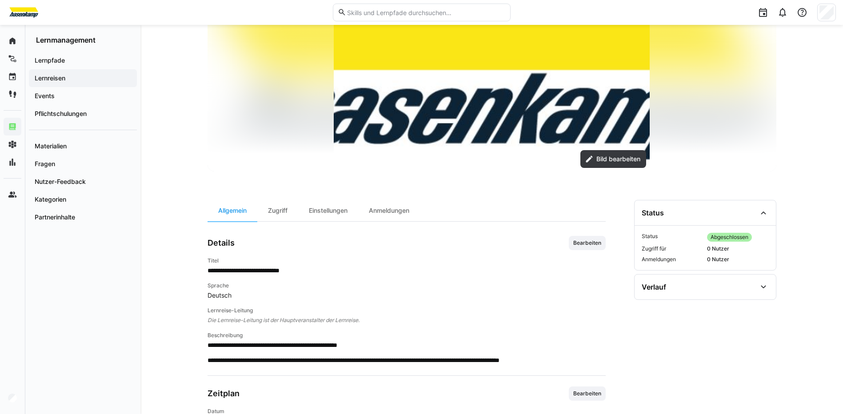
scroll to position [158, 0]
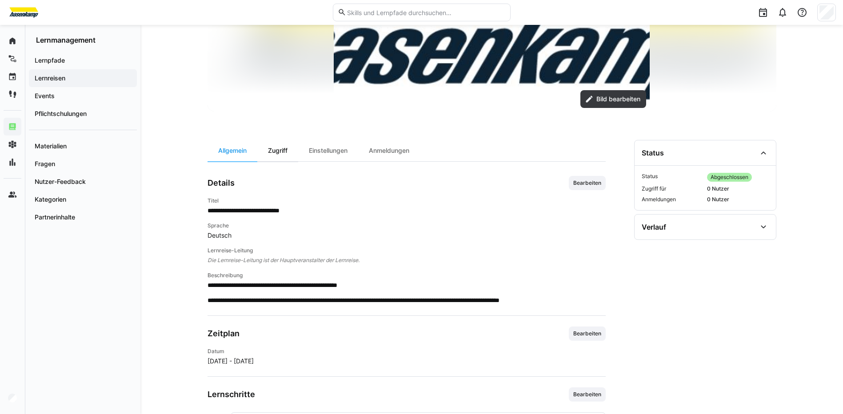
click at [283, 151] on div "Zugriff" at bounding box center [277, 150] width 41 height 21
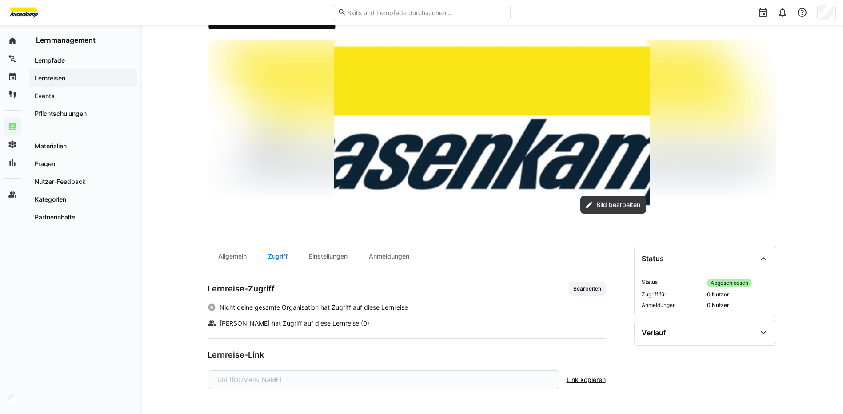
scroll to position [52, 0]
click at [337, 257] on div "Einstellungen" at bounding box center [328, 256] width 60 height 21
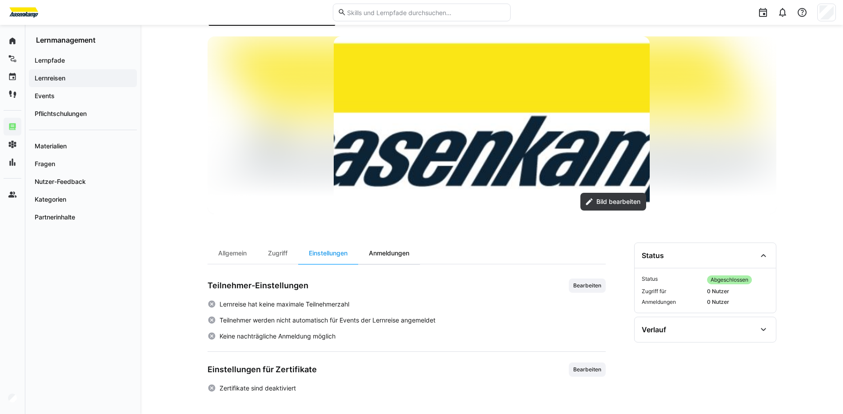
click at [386, 254] on div "Anmeldungen" at bounding box center [389, 253] width 62 height 21
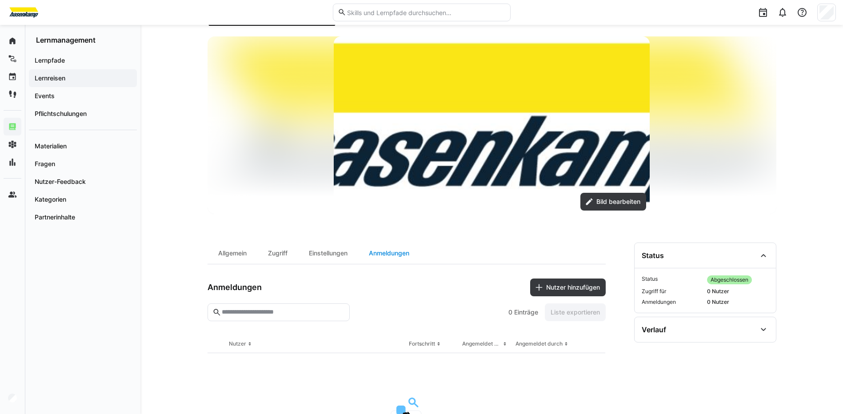
scroll to position [158, 0]
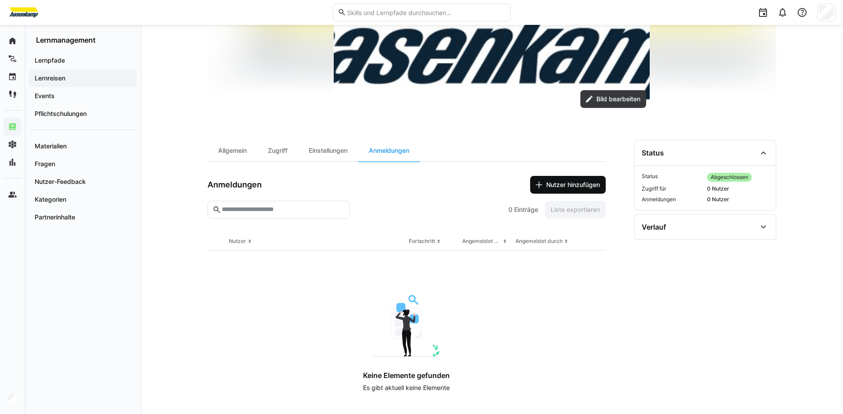
click at [556, 184] on span "Nutzer hinzufügen" at bounding box center [573, 184] width 56 height 9
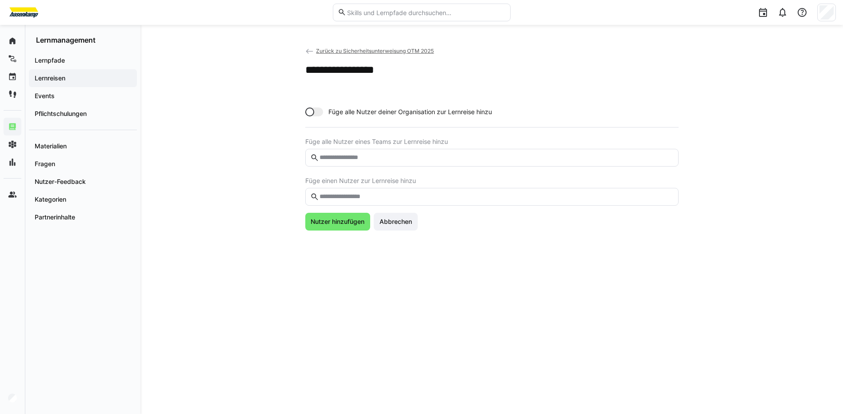
click at [349, 196] on input "text" at bounding box center [496, 197] width 355 height 8
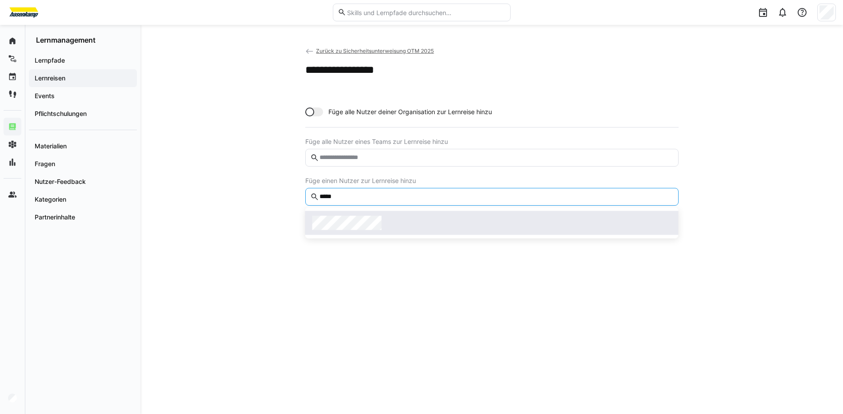
type input "*****"
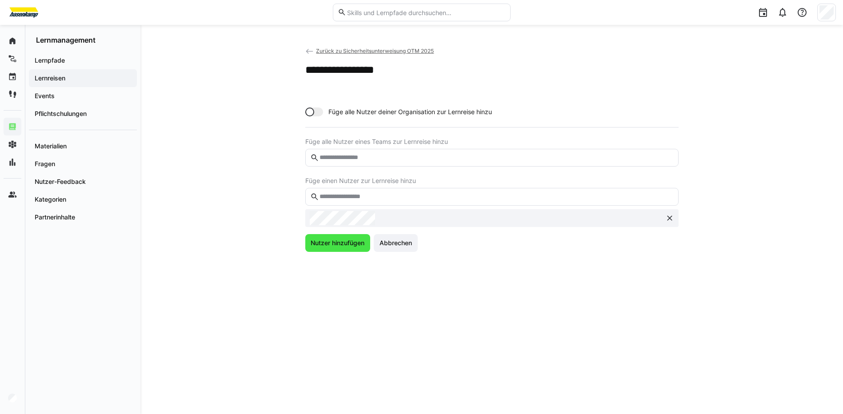
click at [347, 243] on span "Nutzer hinzufügen" at bounding box center [337, 243] width 56 height 9
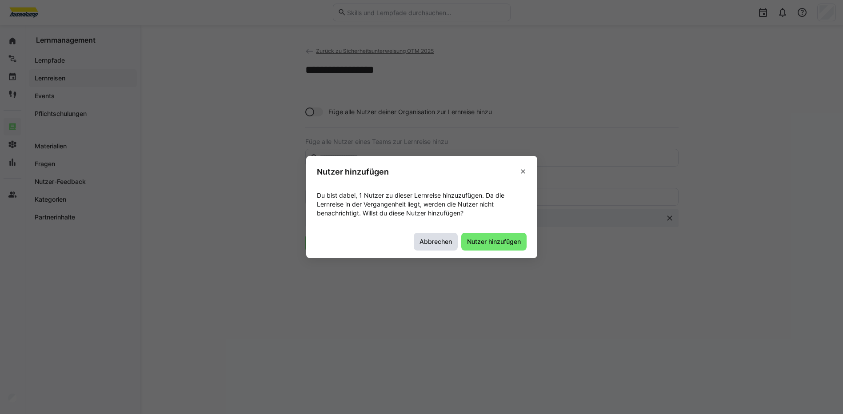
click at [440, 239] on span "Abbrechen" at bounding box center [435, 241] width 35 height 9
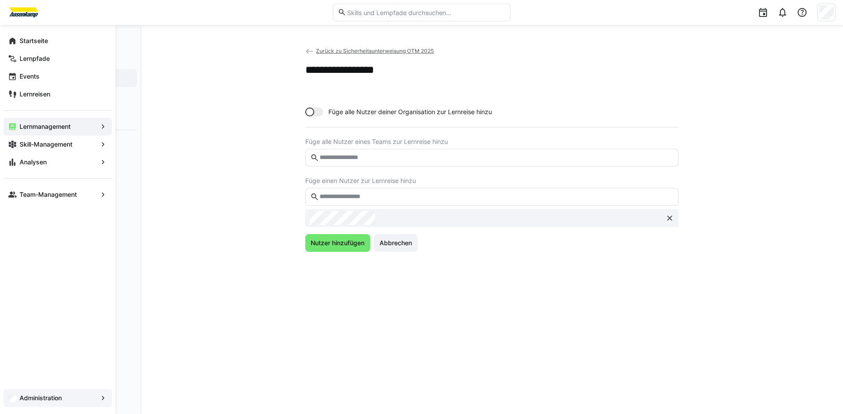
click at [0, 0] on app-navigation-label "Administration" at bounding box center [0, 0] width 0 height 0
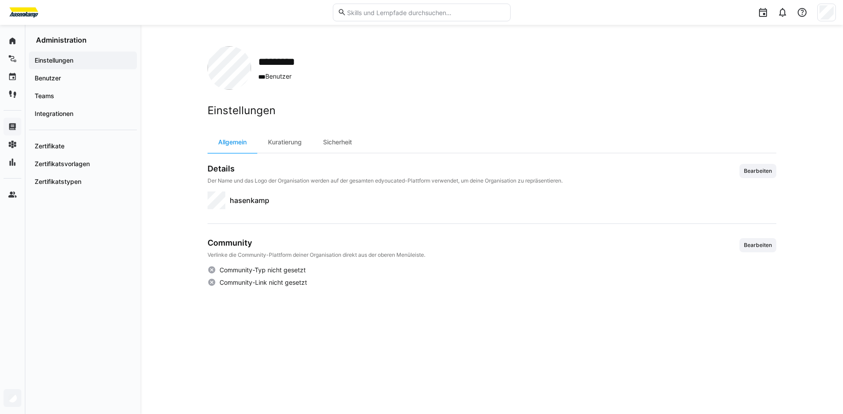
click at [82, 61] on span "Einstellungen" at bounding box center [82, 60] width 99 height 9
click at [0, 0] on app-navigation-label "Einstellungen" at bounding box center [0, 0] width 0 height 0
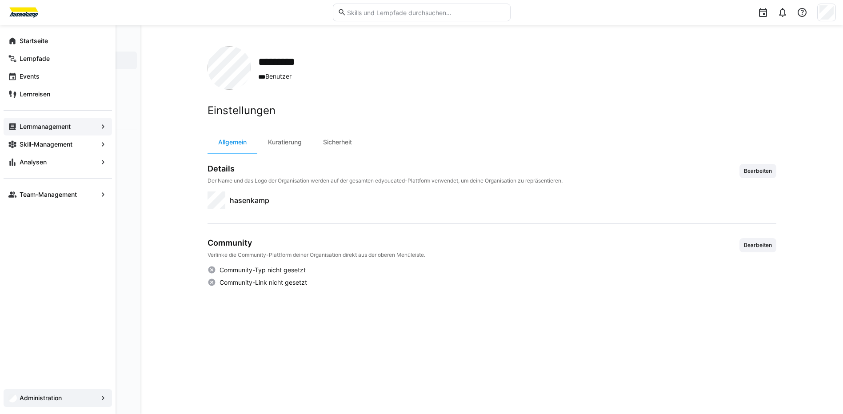
click at [0, 0] on app-navigation-label "Lernmanagement" at bounding box center [0, 0] width 0 height 0
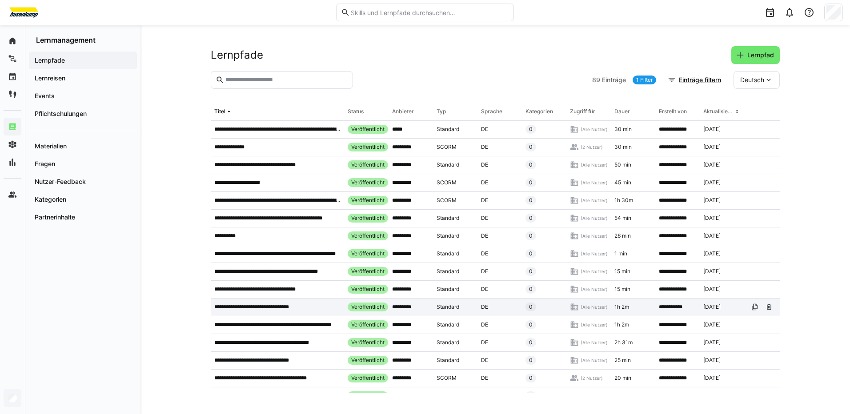
click at [268, 308] on p "**********" at bounding box center [258, 306] width 88 height 7
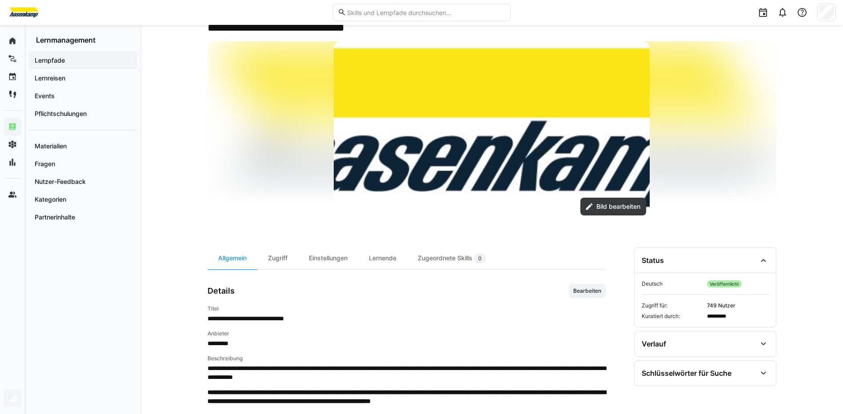
scroll to position [133, 0]
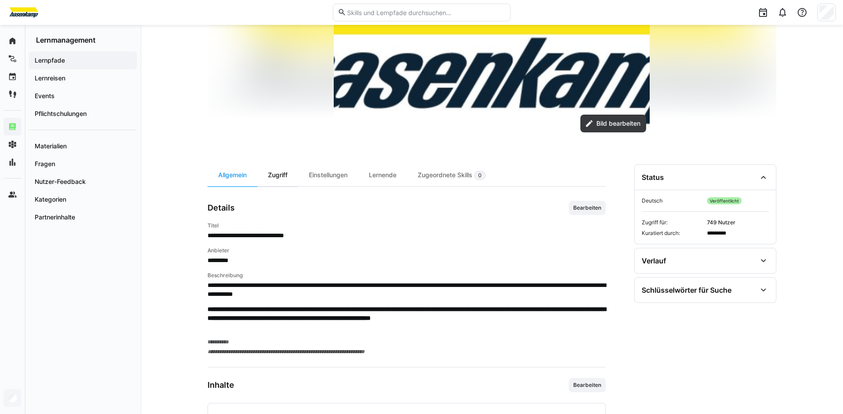
click at [281, 175] on div "Zugriff" at bounding box center [277, 175] width 41 height 22
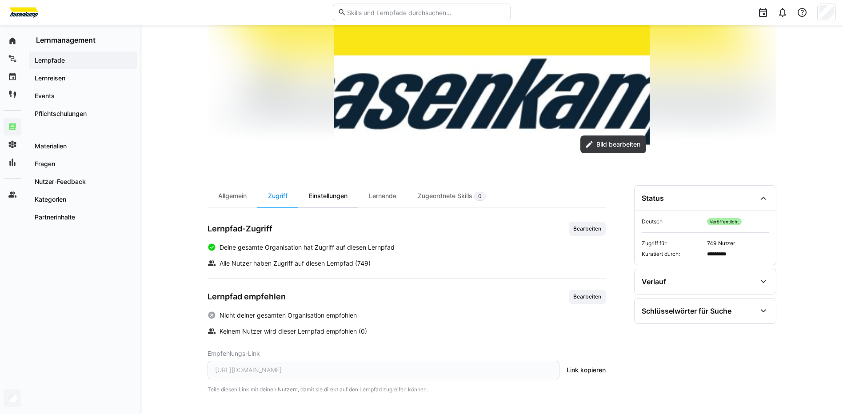
click at [337, 198] on div "Einstellungen" at bounding box center [328, 196] width 60 height 22
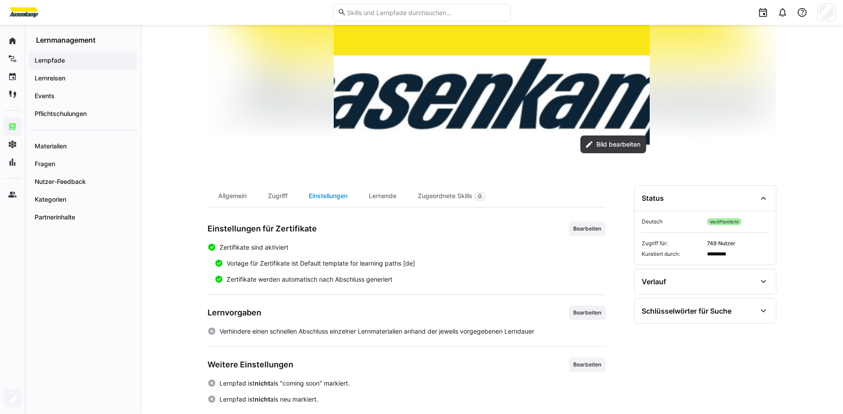
scroll to position [124, 0]
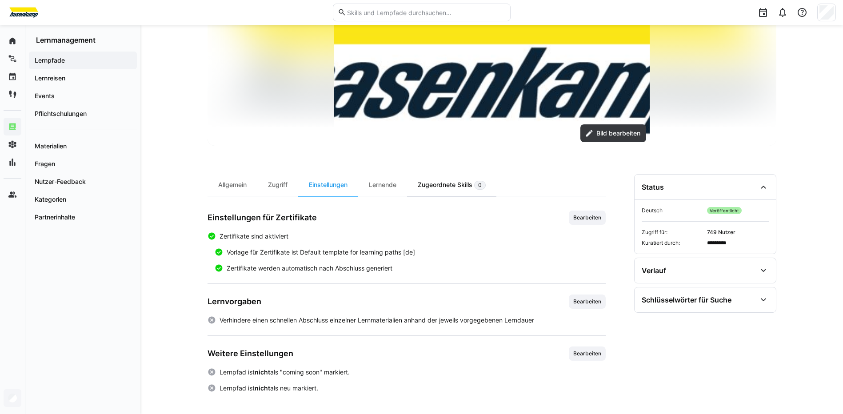
click at [444, 186] on div "Zugeordnete Skills 0" at bounding box center [451, 185] width 89 height 22
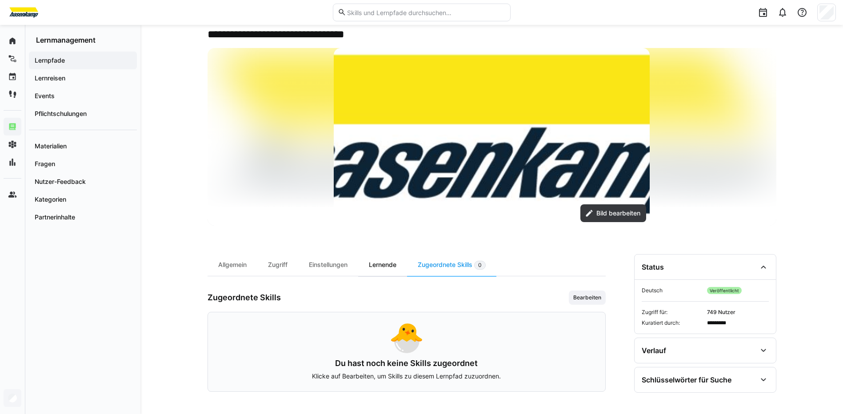
click at [387, 265] on div "Lernende" at bounding box center [382, 265] width 49 height 22
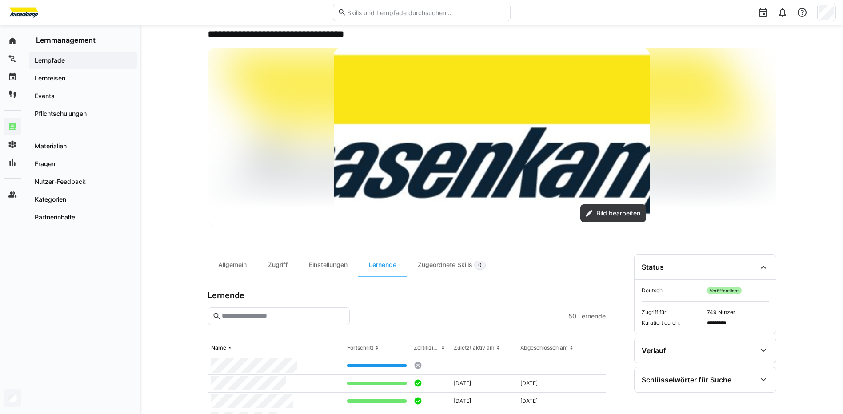
scroll to position [133, 0]
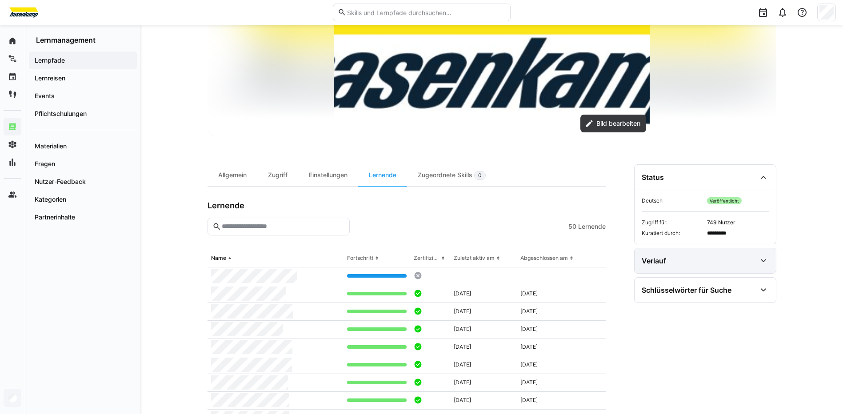
click at [762, 260] on eds-icon at bounding box center [763, 260] width 11 height 11
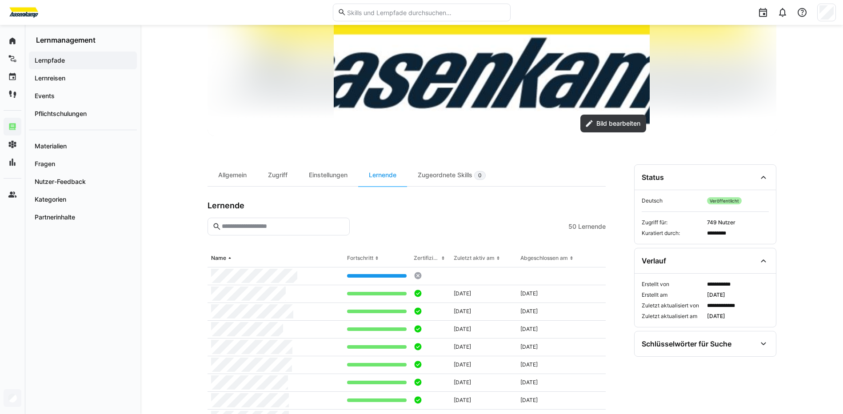
click at [0, 0] on app-navigation-label "Lernmanagement" at bounding box center [0, 0] width 0 height 0
click at [0, 0] on app-navigation-label "Pflichtschulungen" at bounding box center [0, 0] width 0 height 0
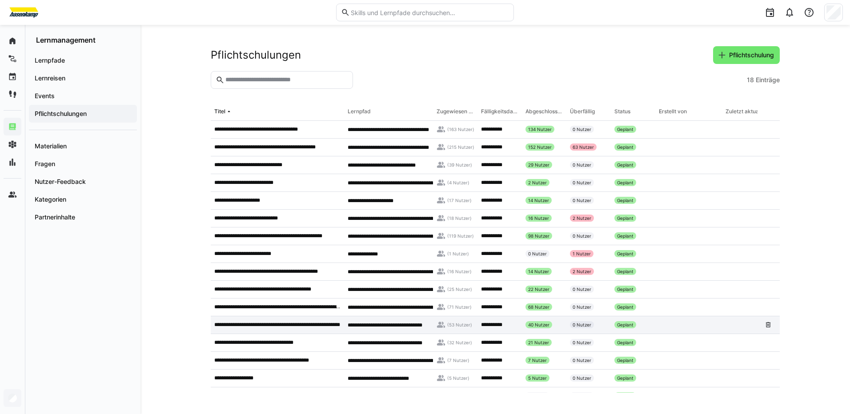
click at [258, 323] on p "**********" at bounding box center [277, 324] width 126 height 7
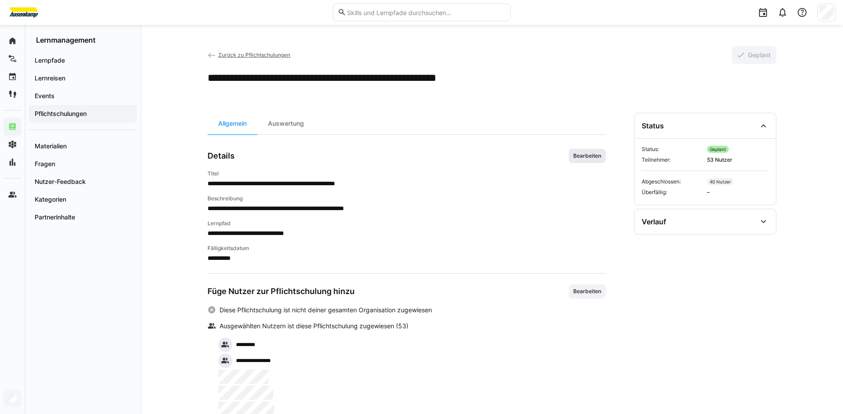
click at [586, 156] on span "Bearbeiten" at bounding box center [587, 155] width 30 height 7
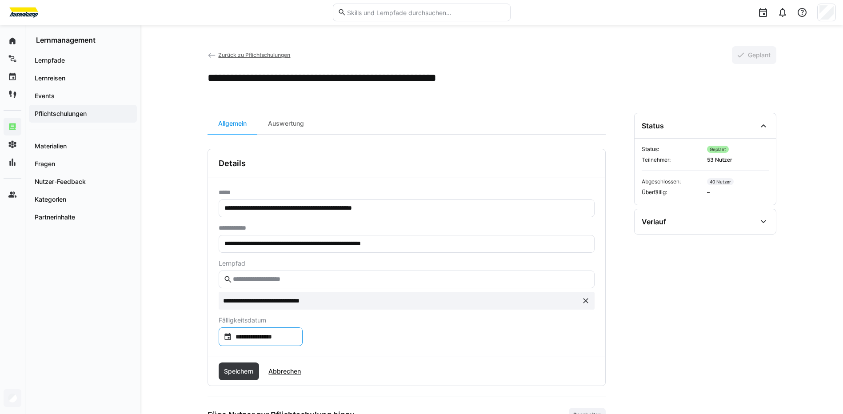
click at [228, 337] on eds-icon at bounding box center [227, 336] width 9 height 9
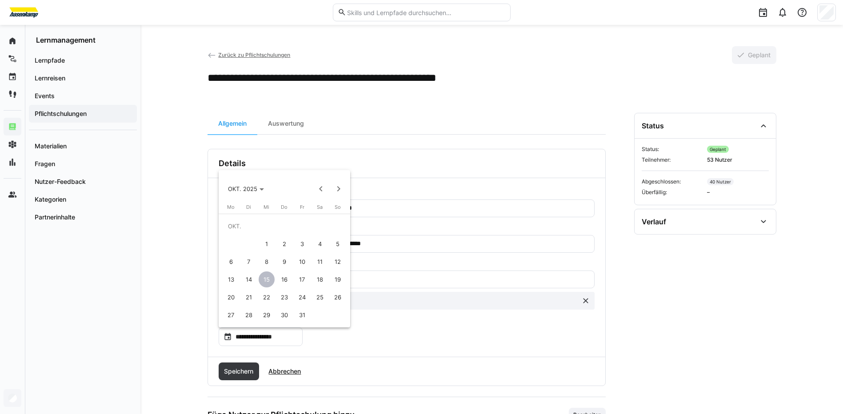
click at [302, 316] on span "31" at bounding box center [302, 315] width 16 height 16
type input "**********"
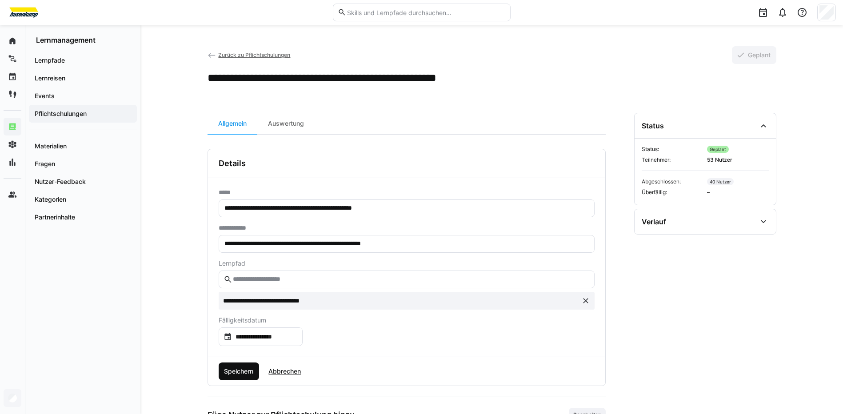
click at [245, 370] on span "Speichern" at bounding box center [239, 371] width 32 height 9
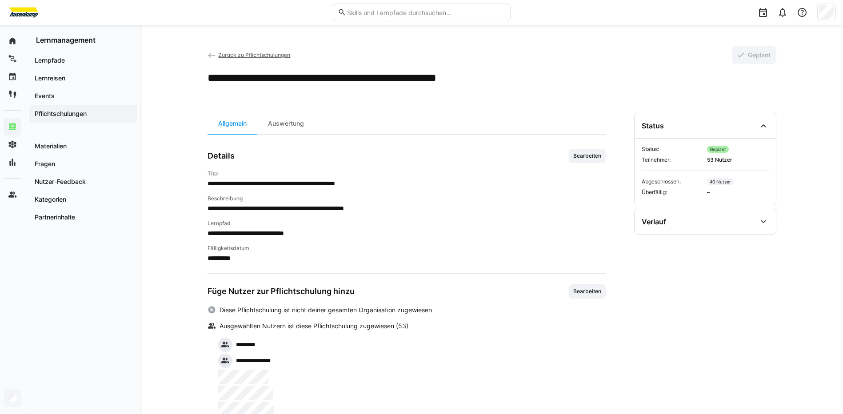
scroll to position [119, 0]
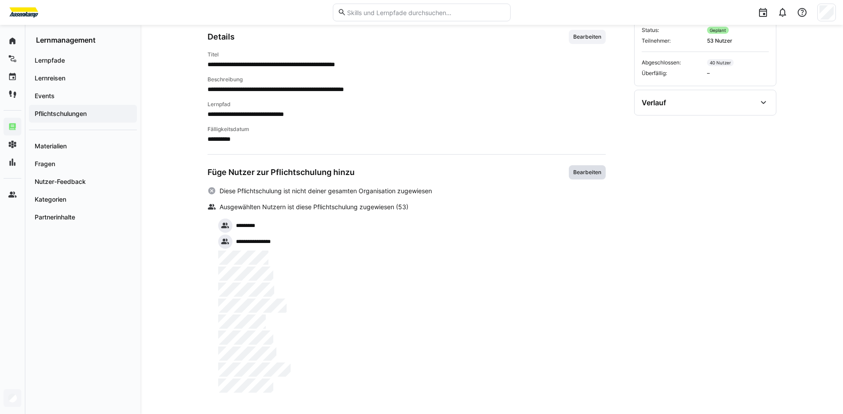
click at [582, 171] on span "Bearbeiten" at bounding box center [587, 172] width 30 height 7
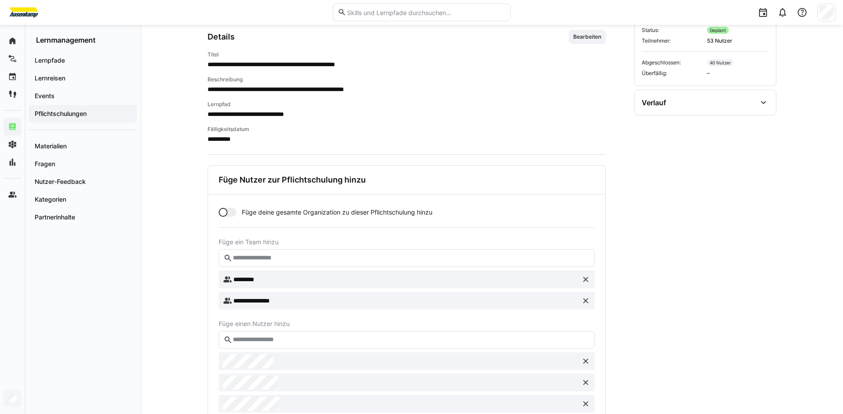
click at [284, 258] on input "text" at bounding box center [410, 258] width 357 height 8
click at [292, 339] on input "text" at bounding box center [410, 340] width 357 height 8
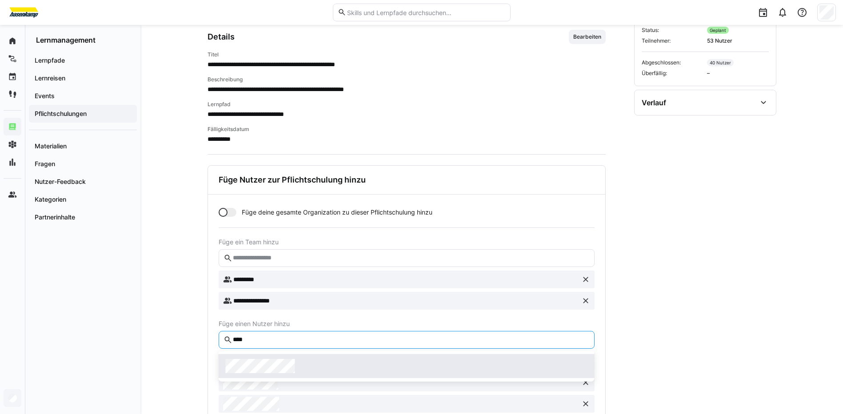
type input "****"
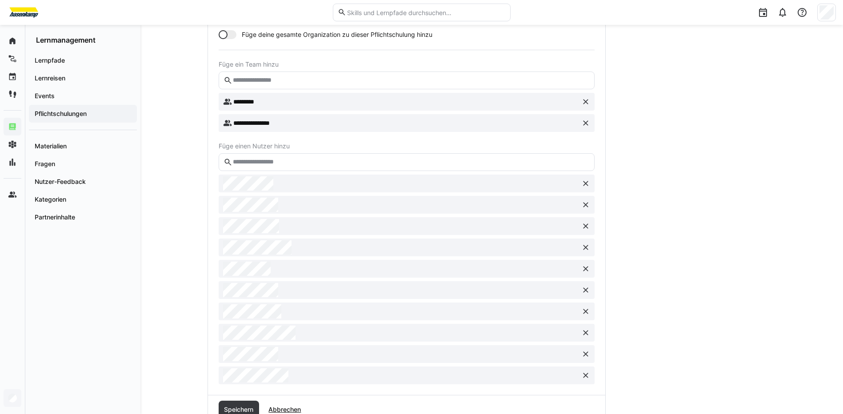
scroll to position [328, 0]
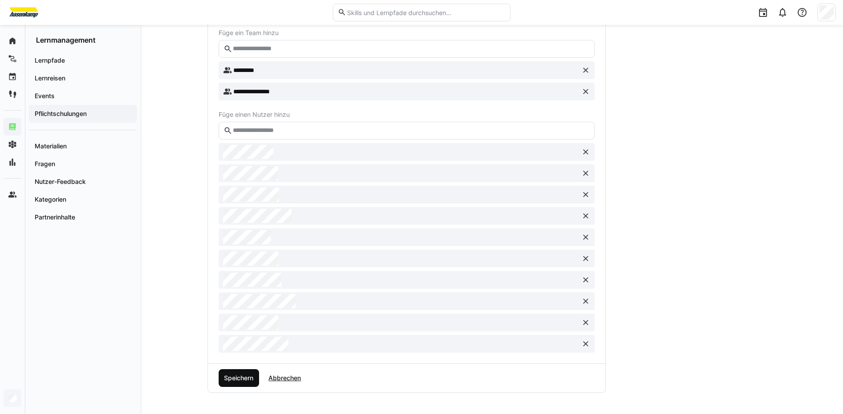
click at [242, 376] on span "Speichern" at bounding box center [239, 378] width 32 height 9
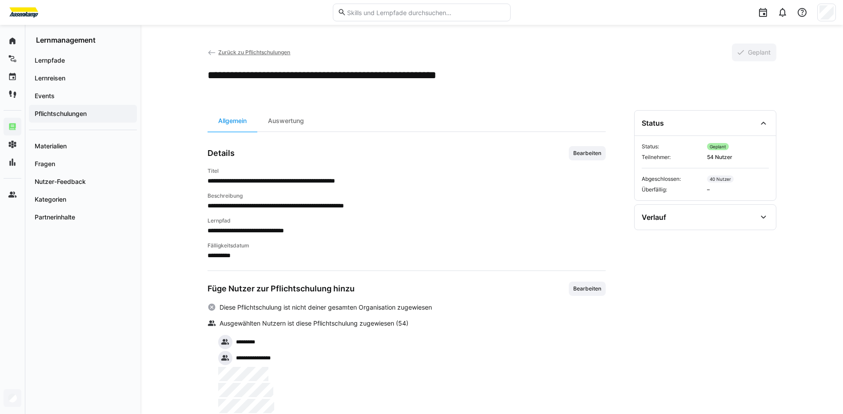
scroll to position [0, 0]
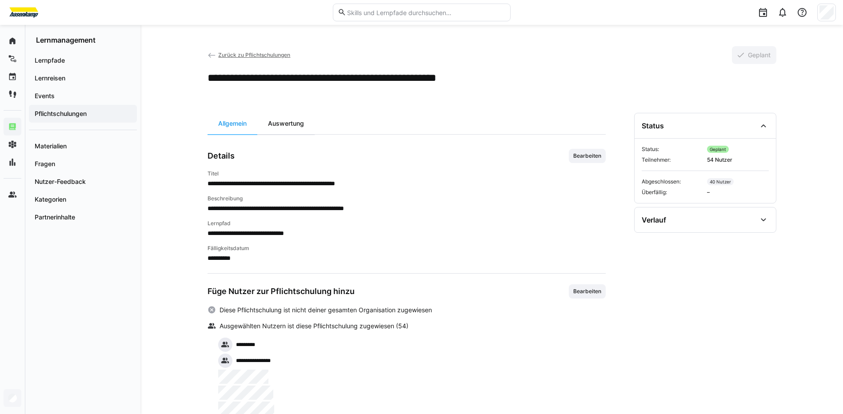
click at [285, 124] on div "Auswertung" at bounding box center [285, 123] width 57 height 21
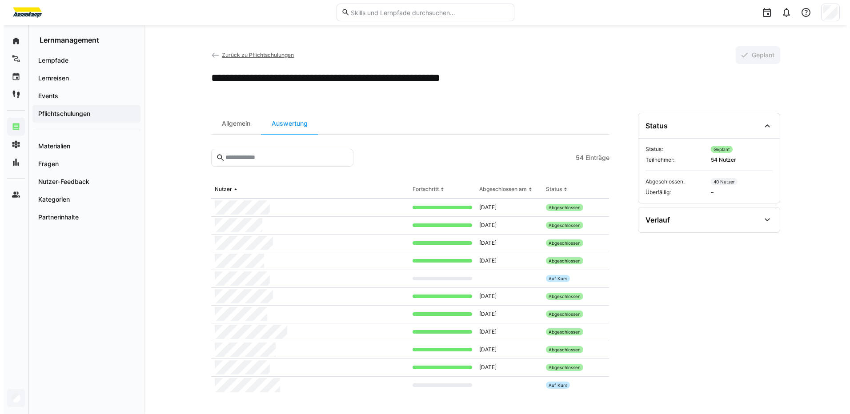
scroll to position [766, 0]
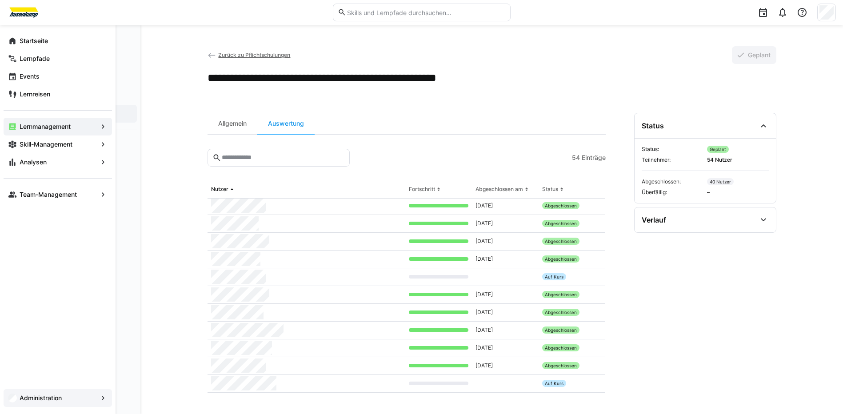
click at [0, 0] on app-navigation-label "Administration" at bounding box center [0, 0] width 0 height 0
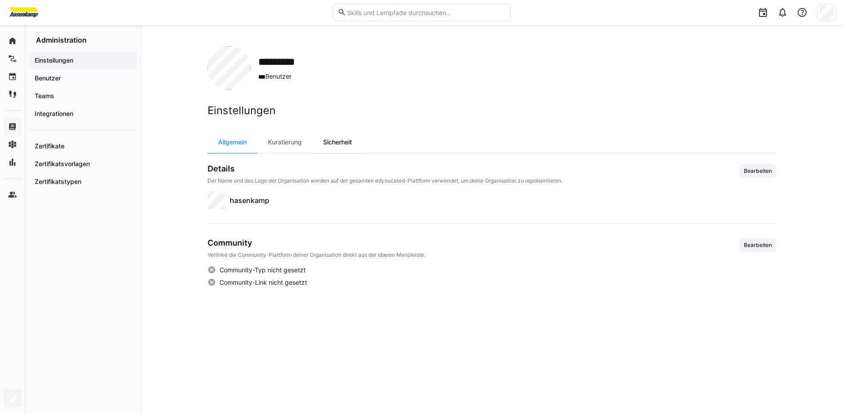
click at [343, 142] on div "Sicherheit" at bounding box center [337, 142] width 50 height 21
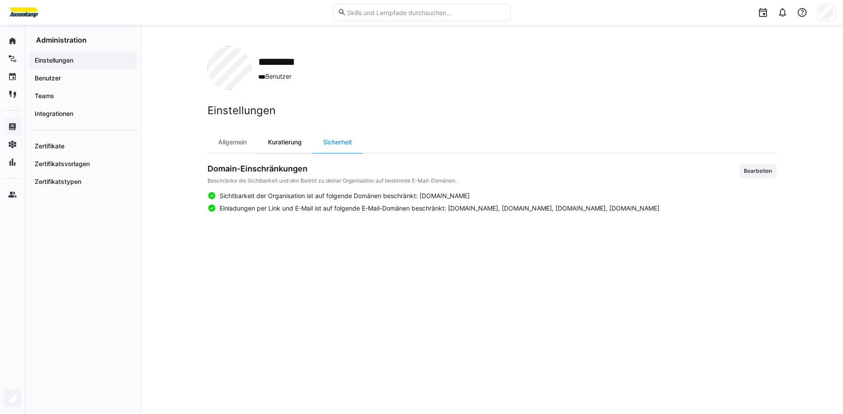
click at [282, 139] on div "Kuratierung" at bounding box center [284, 142] width 55 height 21
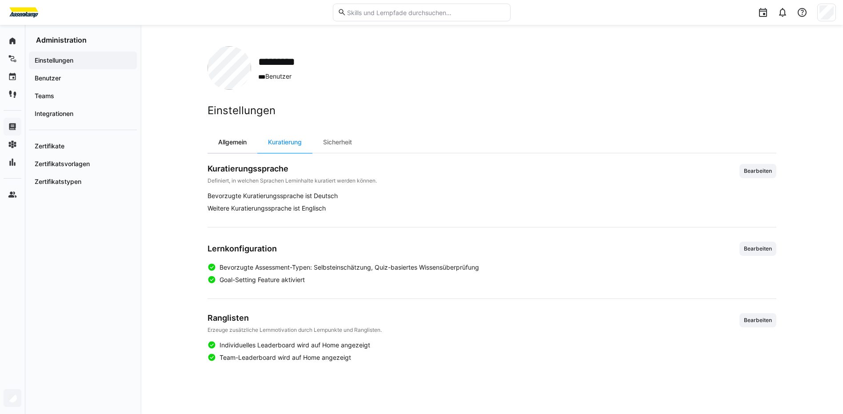
click at [242, 140] on div "Allgemein" at bounding box center [233, 142] width 50 height 21
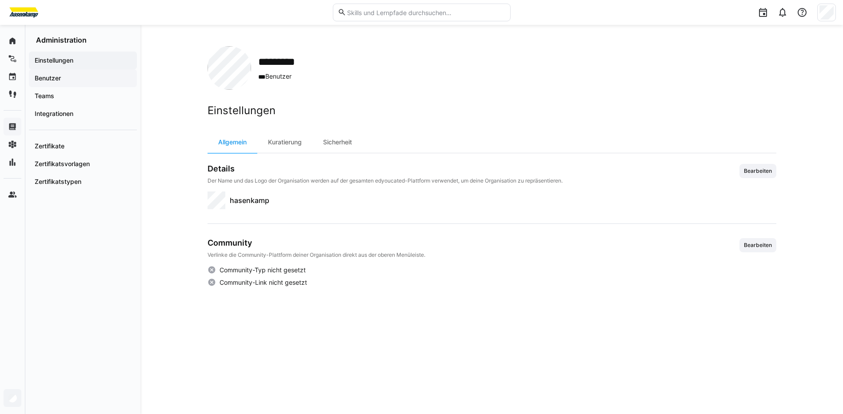
click at [74, 80] on span "Benutzer" at bounding box center [82, 78] width 99 height 9
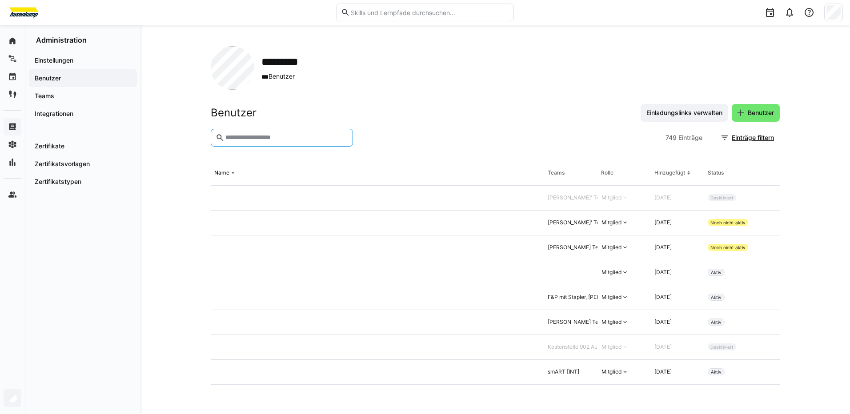
click at [251, 134] on input "text" at bounding box center [286, 138] width 124 height 8
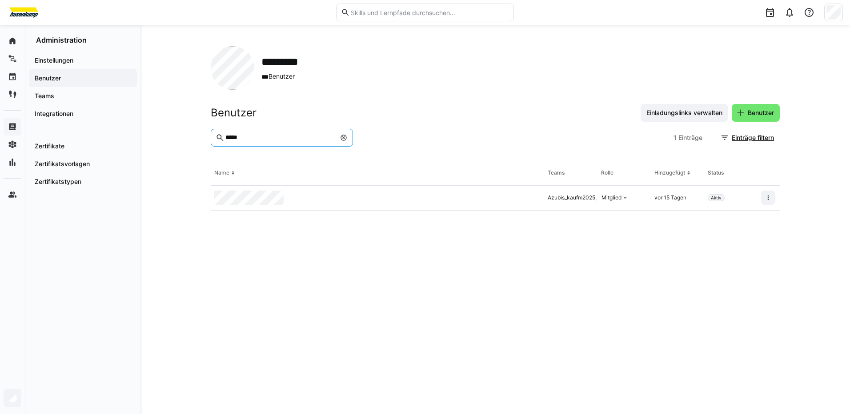
type input "*****"
drag, startPoint x: 232, startPoint y: 190, endPoint x: 458, endPoint y: 319, distance: 259.5
click at [458, 319] on eds-table "Name Teams Rolle Hinzugefügt Status Azubis_kaufm2025, Kostenstelle 902 Ausbildu…" at bounding box center [495, 277] width 569 height 232
drag, startPoint x: 249, startPoint y: 190, endPoint x: 274, endPoint y: 247, distance: 62.5
click at [274, 247] on eds-table "Name Teams Rolle Hinzugefügt Status Azubis_kaufm2025, Kostenstelle 902 Ausbildu…" at bounding box center [495, 277] width 569 height 232
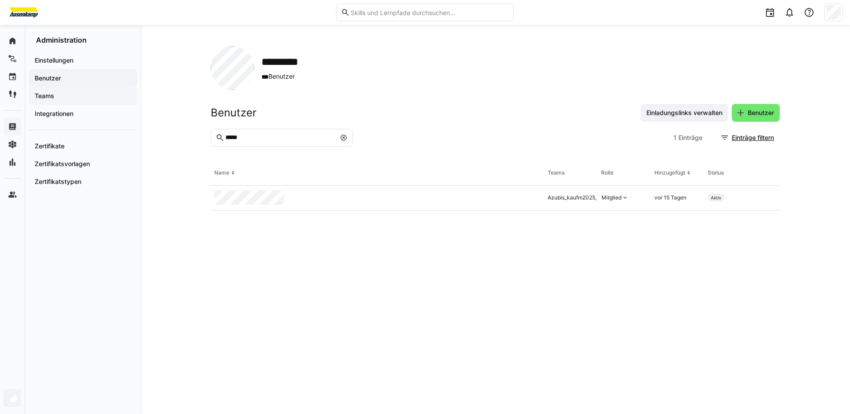
click at [66, 94] on span "Teams" at bounding box center [82, 96] width 99 height 9
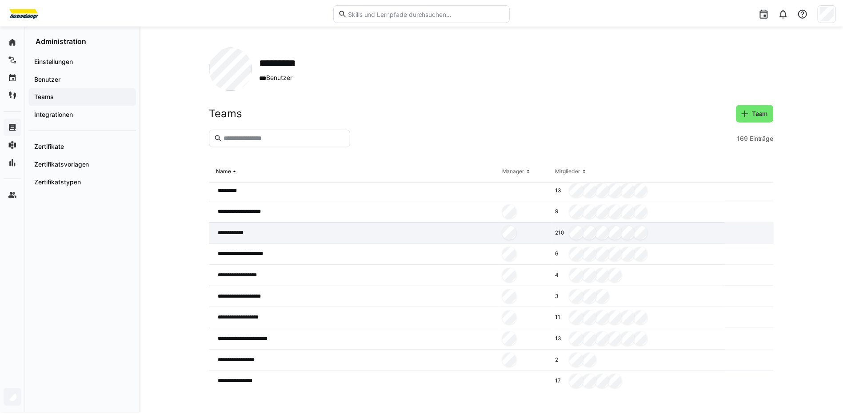
scroll to position [3, 0]
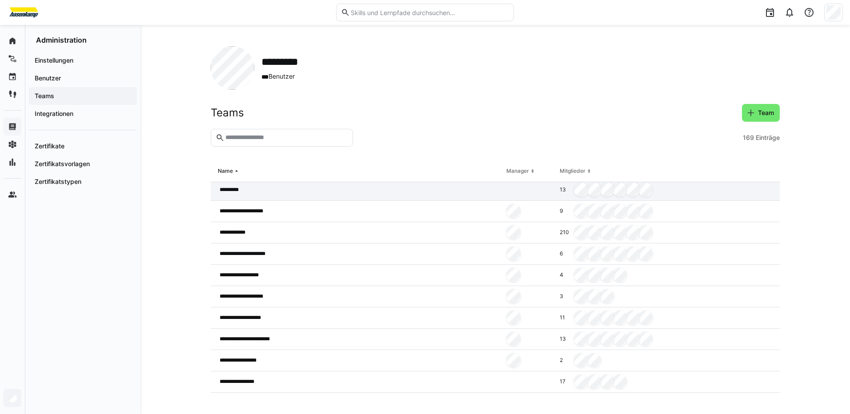
click at [324, 192] on div "*********" at bounding box center [357, 190] width 292 height 21
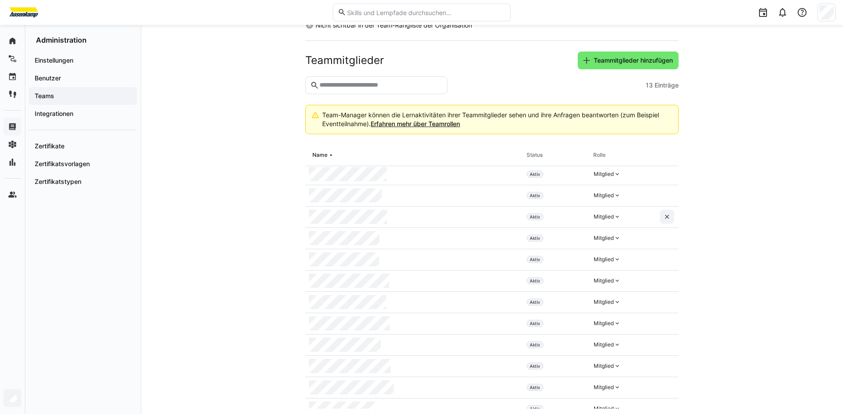
scroll to position [35, 0]
